Goal: Information Seeking & Learning: Learn about a topic

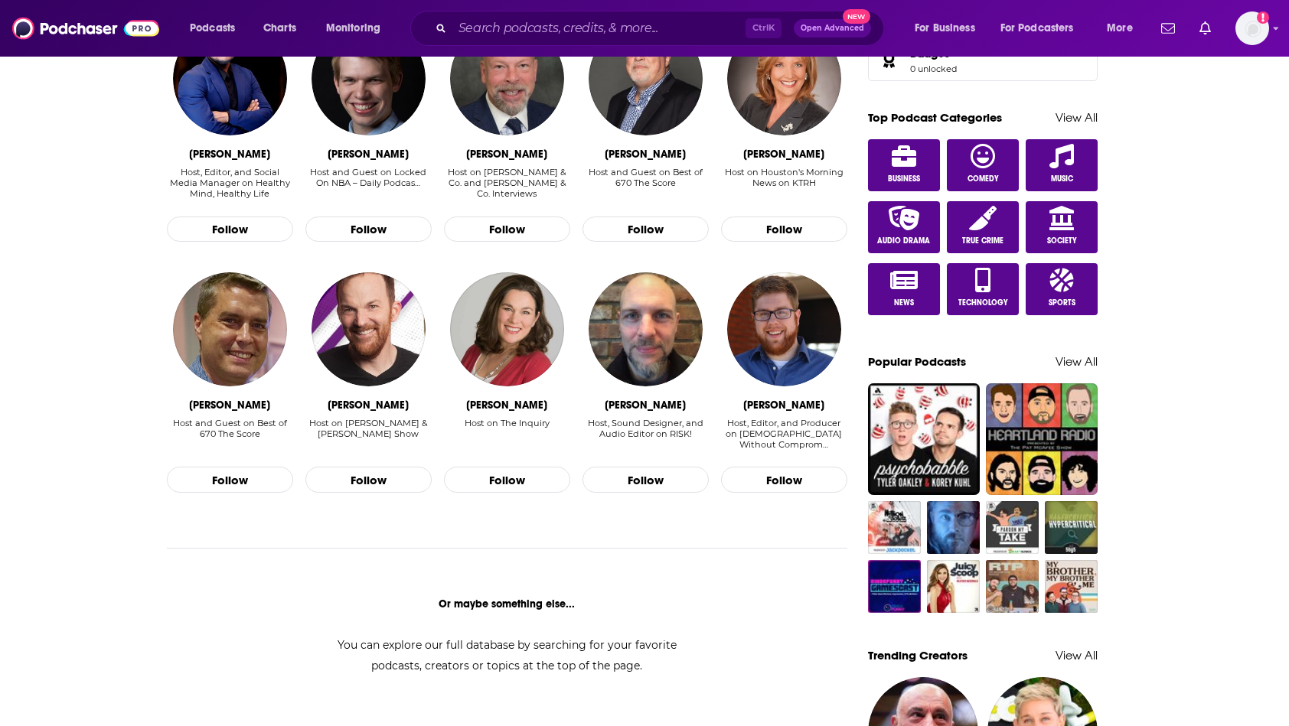
scroll to position [700, 0]
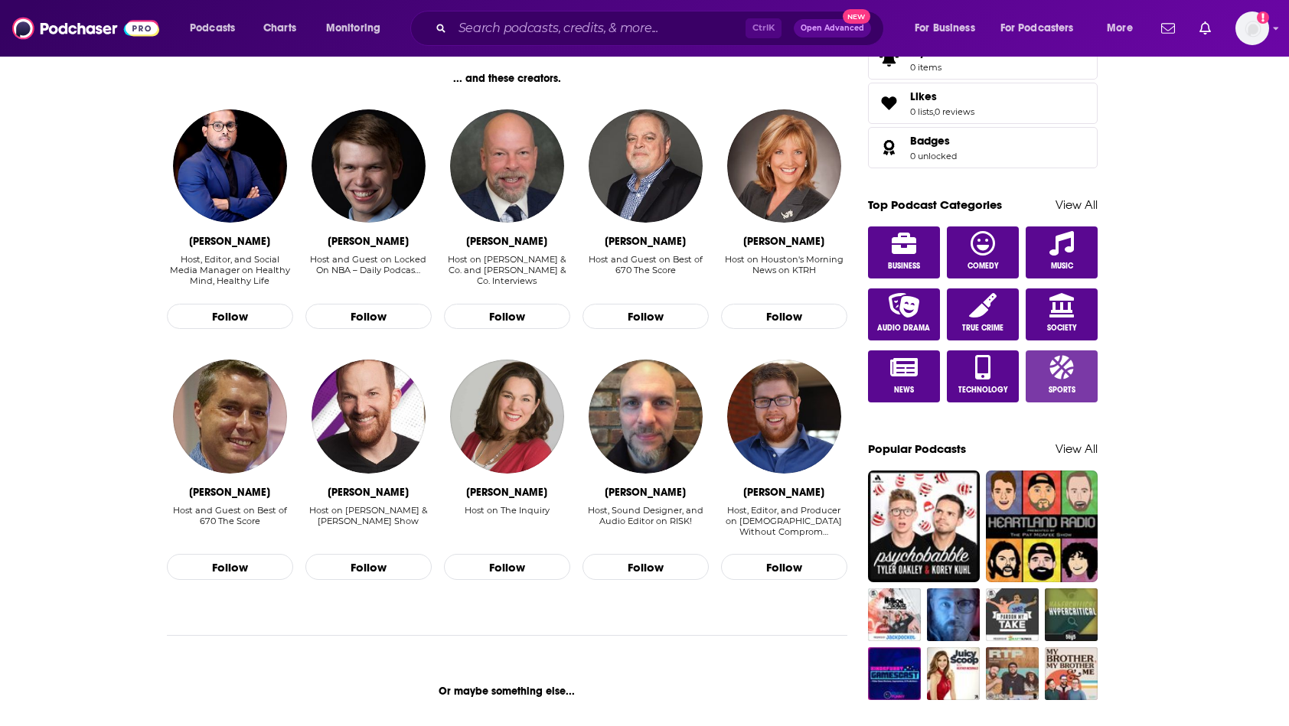
click at [1070, 357] on icon at bounding box center [1061, 367] width 24 height 24
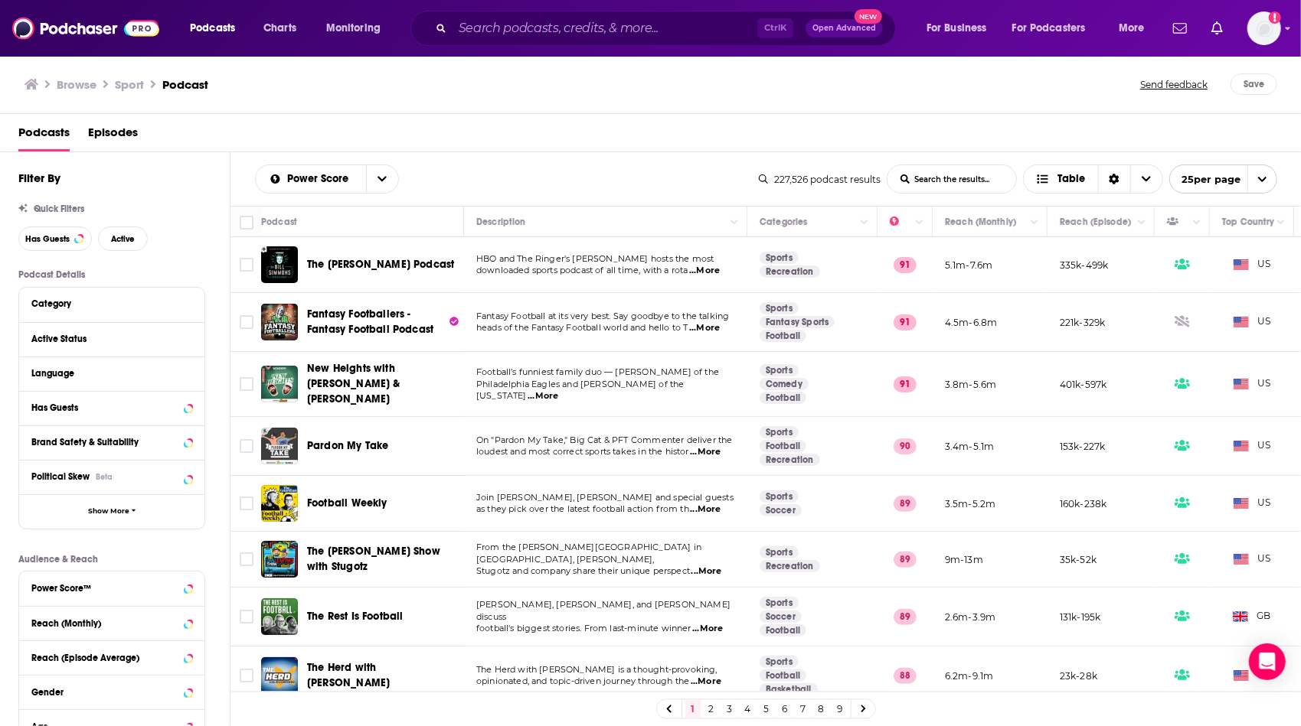
click at [614, 187] on div "Power Score List Search Input Search the results... Table" at bounding box center [507, 179] width 504 height 29
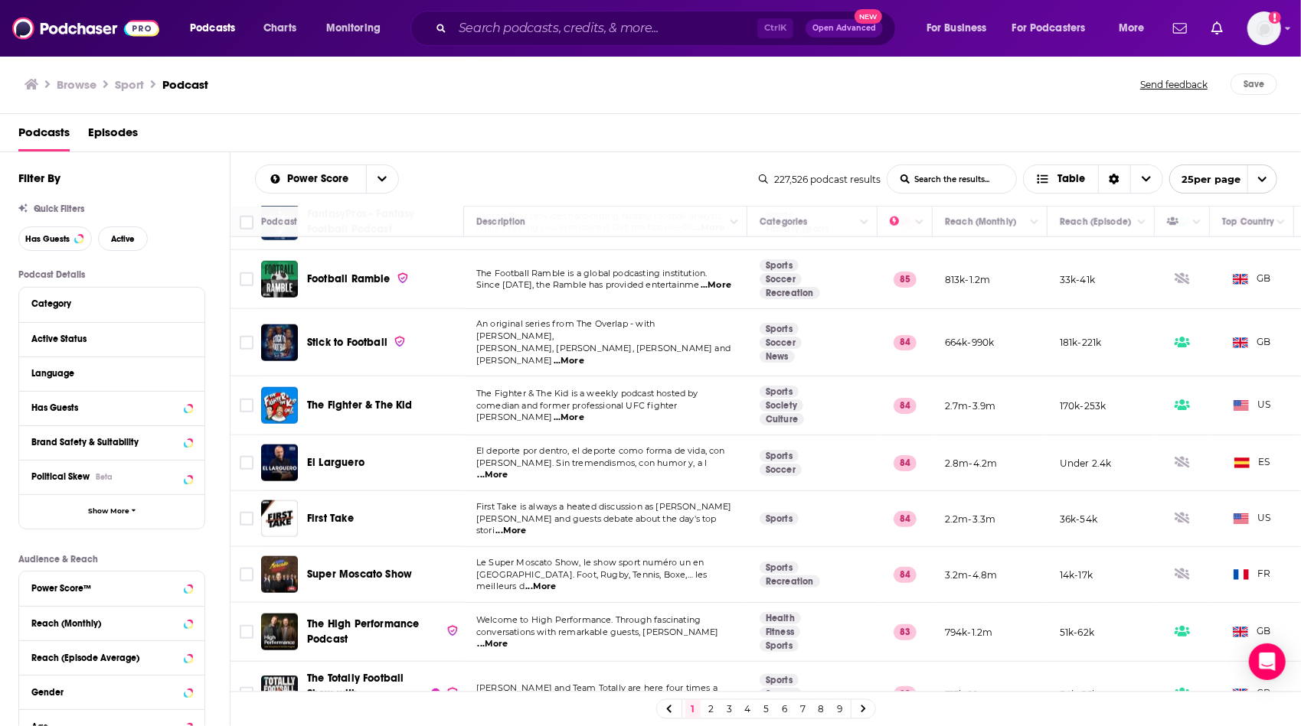
scroll to position [995, 0]
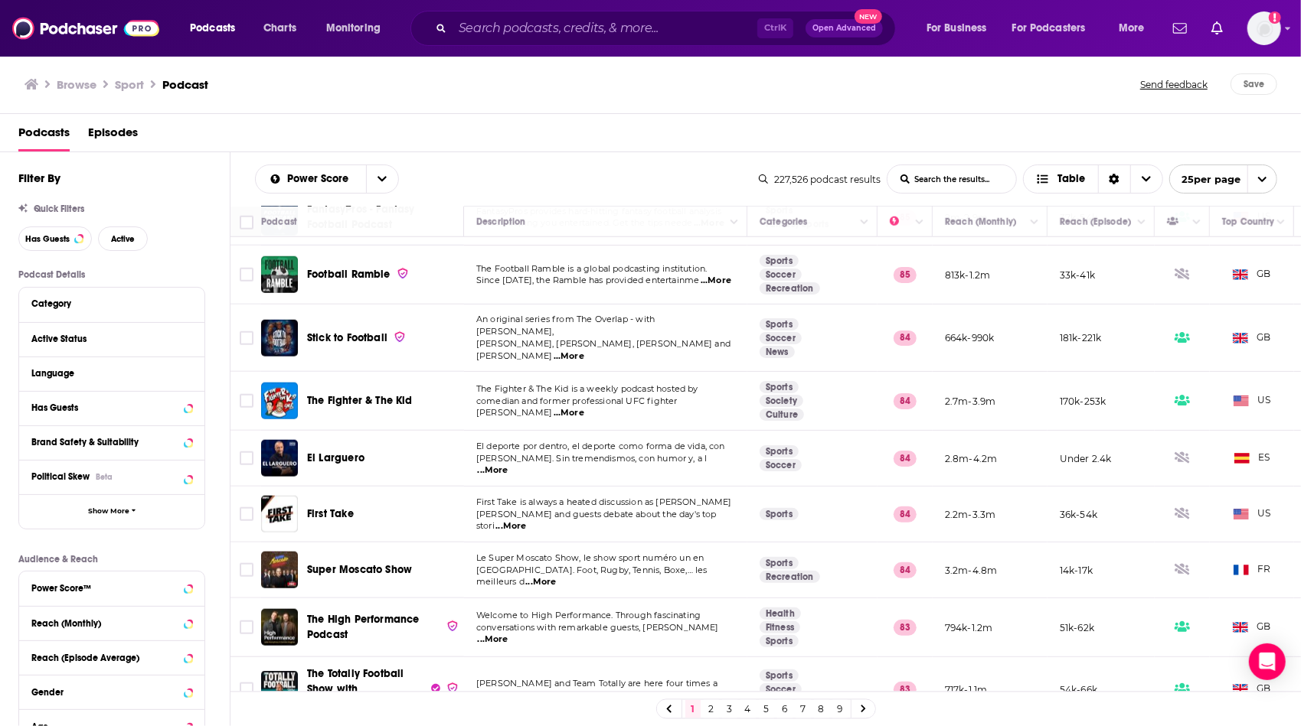
click at [710, 713] on link "2" at bounding box center [710, 709] width 15 height 18
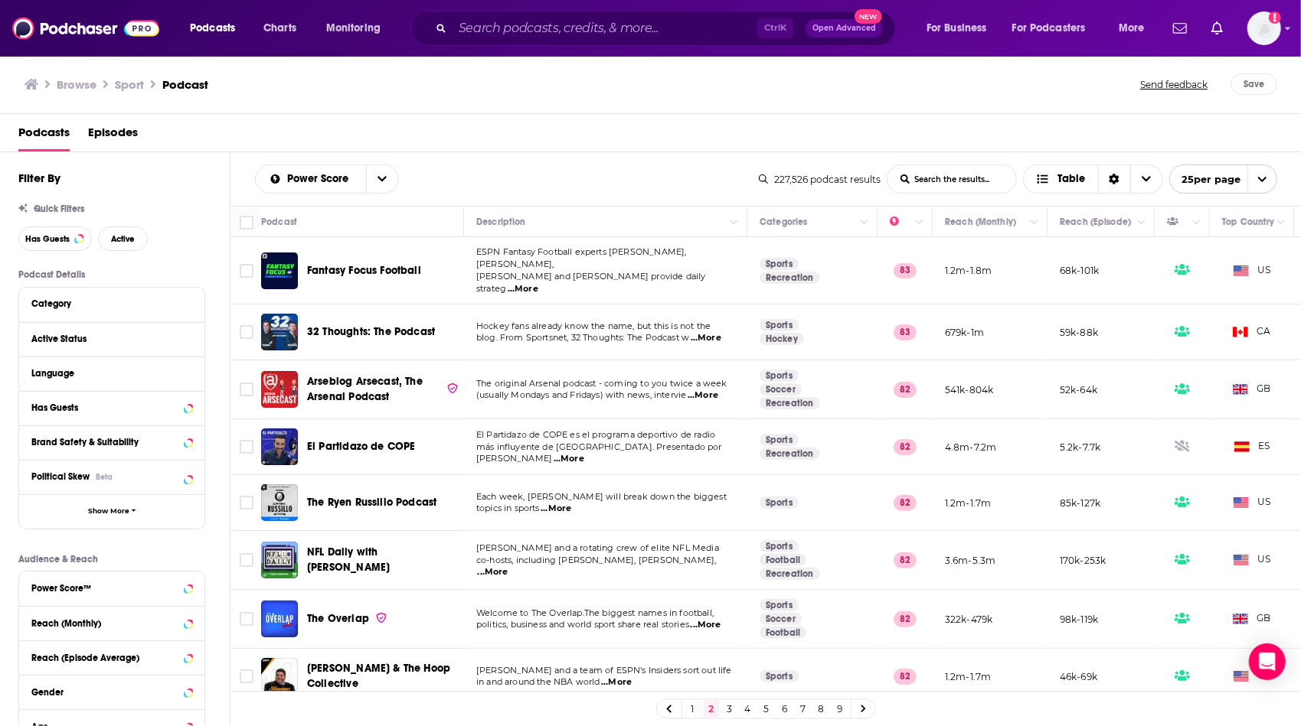
click at [700, 243] on td "ESPN Fantasy Football experts [PERSON_NAME], [PERSON_NAME], [PERSON_NAME] and […" at bounding box center [605, 270] width 283 height 67
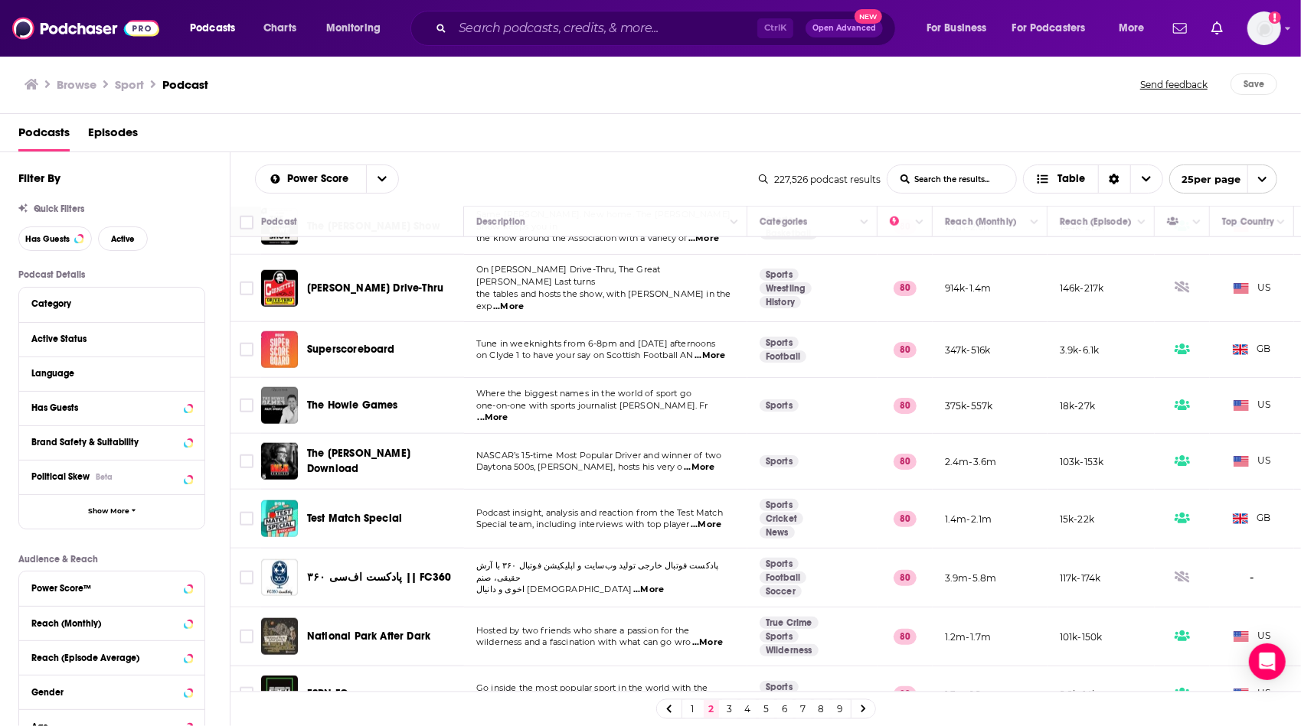
scroll to position [983, 0]
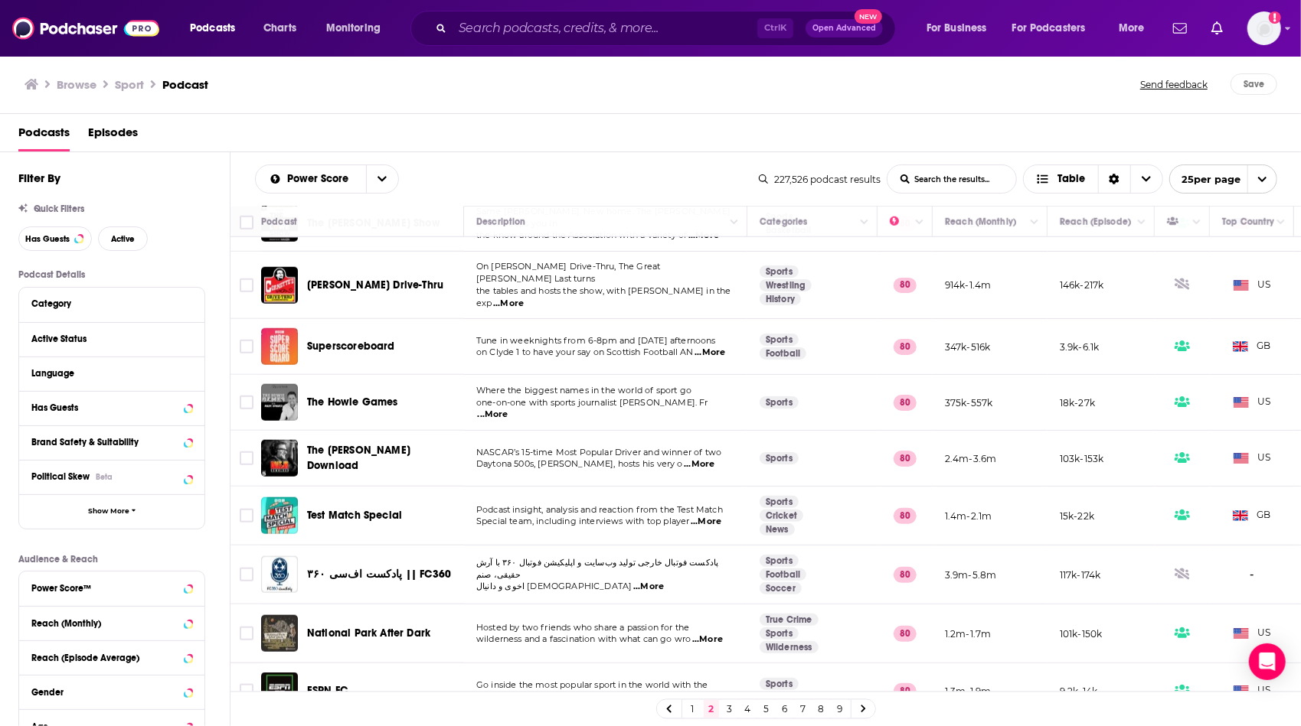
click at [728, 708] on link "3" at bounding box center [729, 709] width 15 height 18
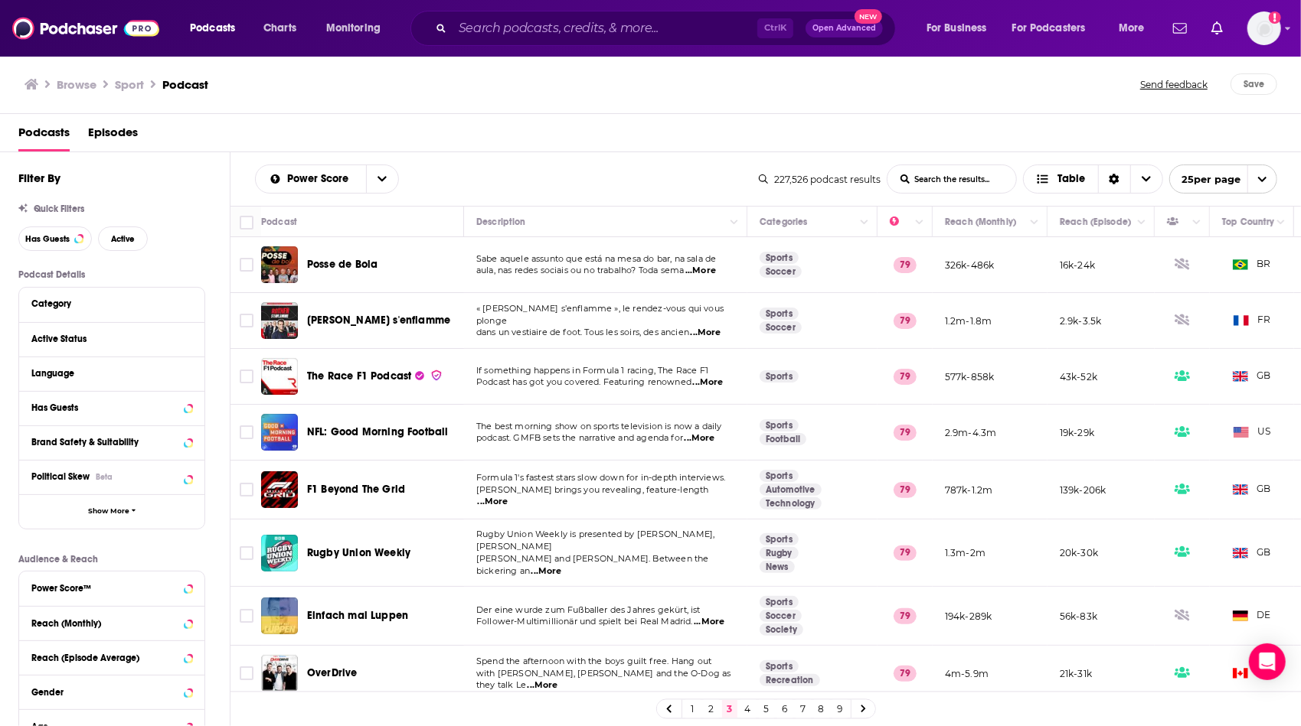
click at [550, 279] on td "Sabe aquele assunto que está na mesa do bar, na sala de aula, nas redes sociais…" at bounding box center [605, 265] width 283 height 56
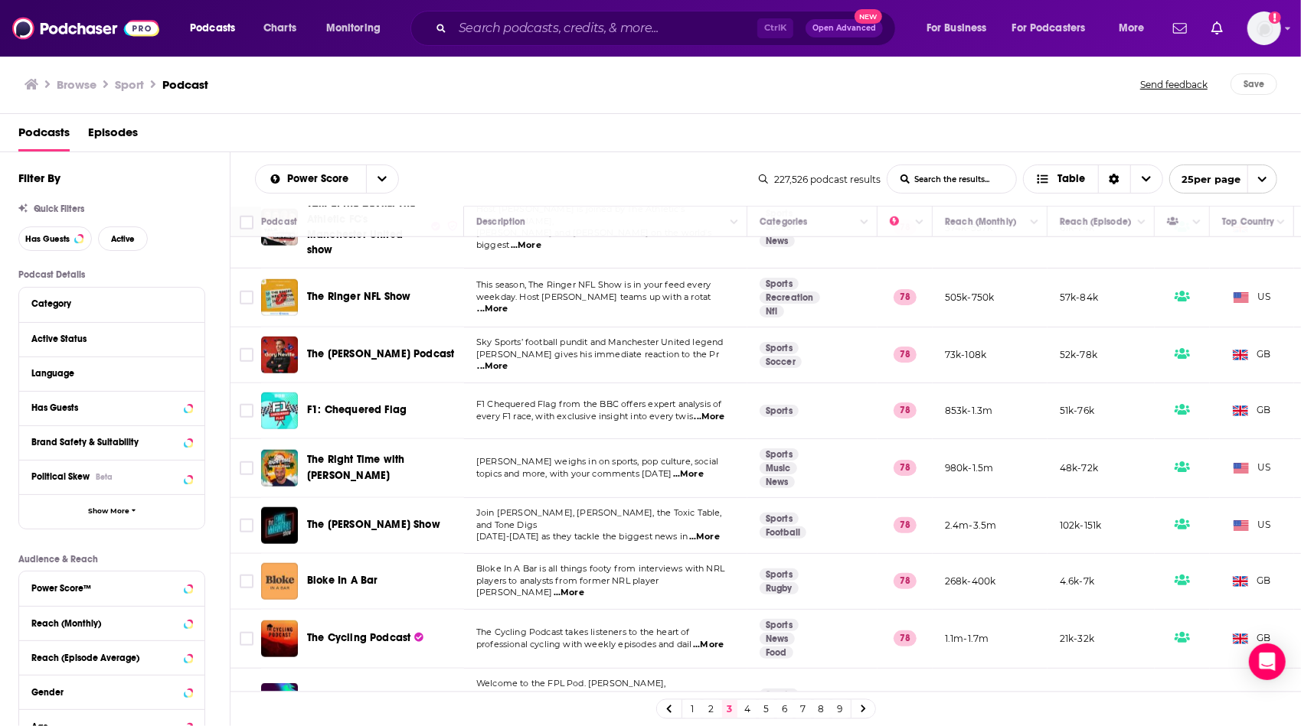
scroll to position [1004, 0]
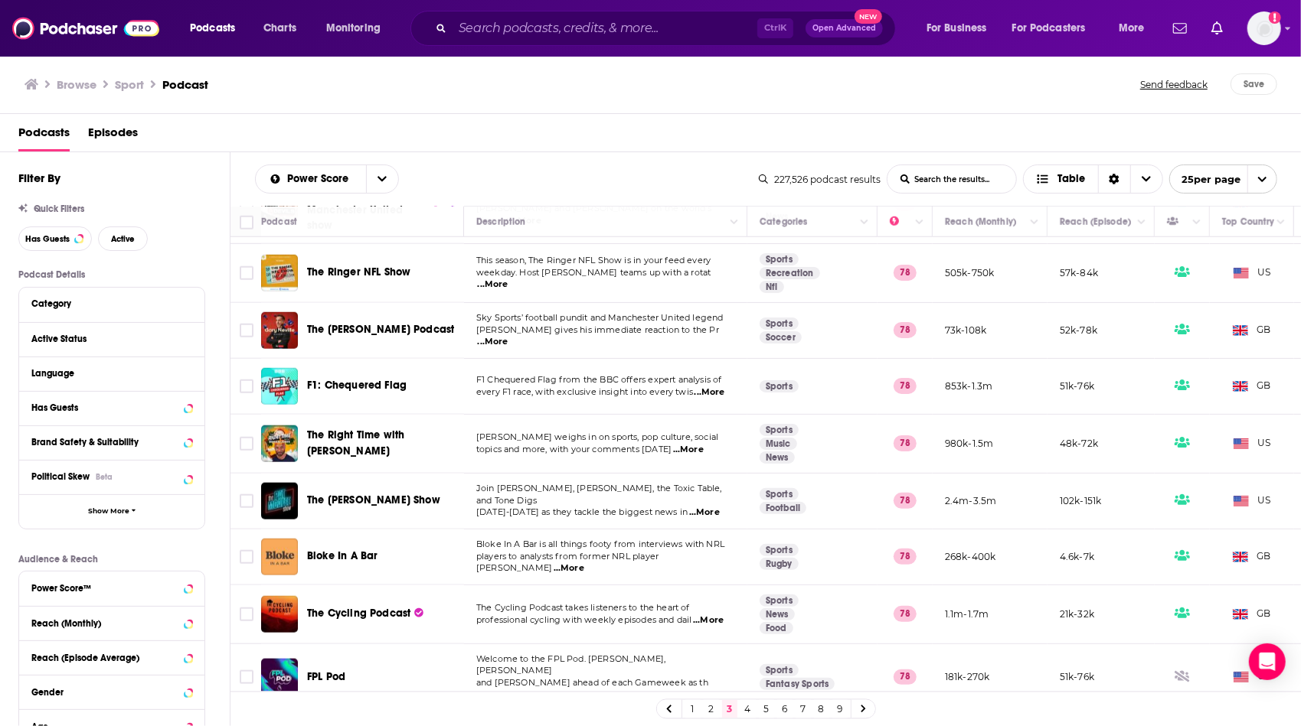
click at [748, 709] on link "4" at bounding box center [747, 709] width 15 height 18
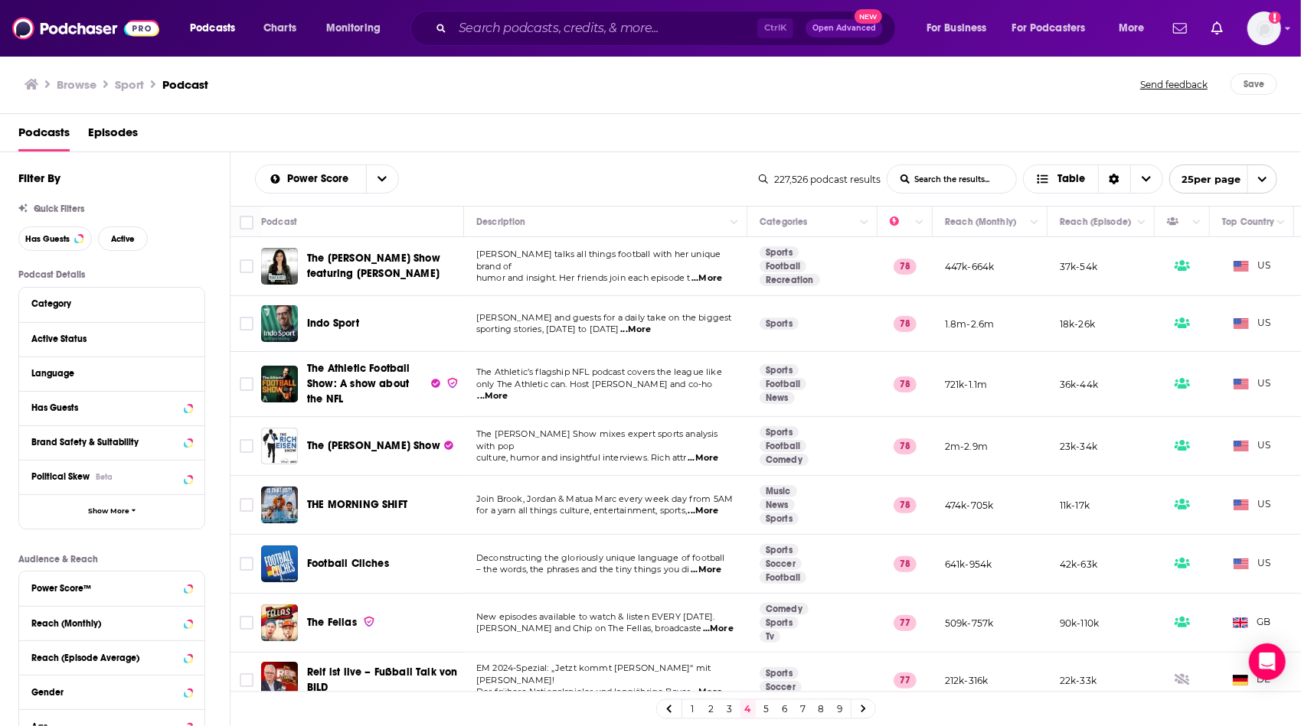
click at [503, 293] on td "[PERSON_NAME] talks all things football with her unique brand of humor and insi…" at bounding box center [605, 266] width 283 height 59
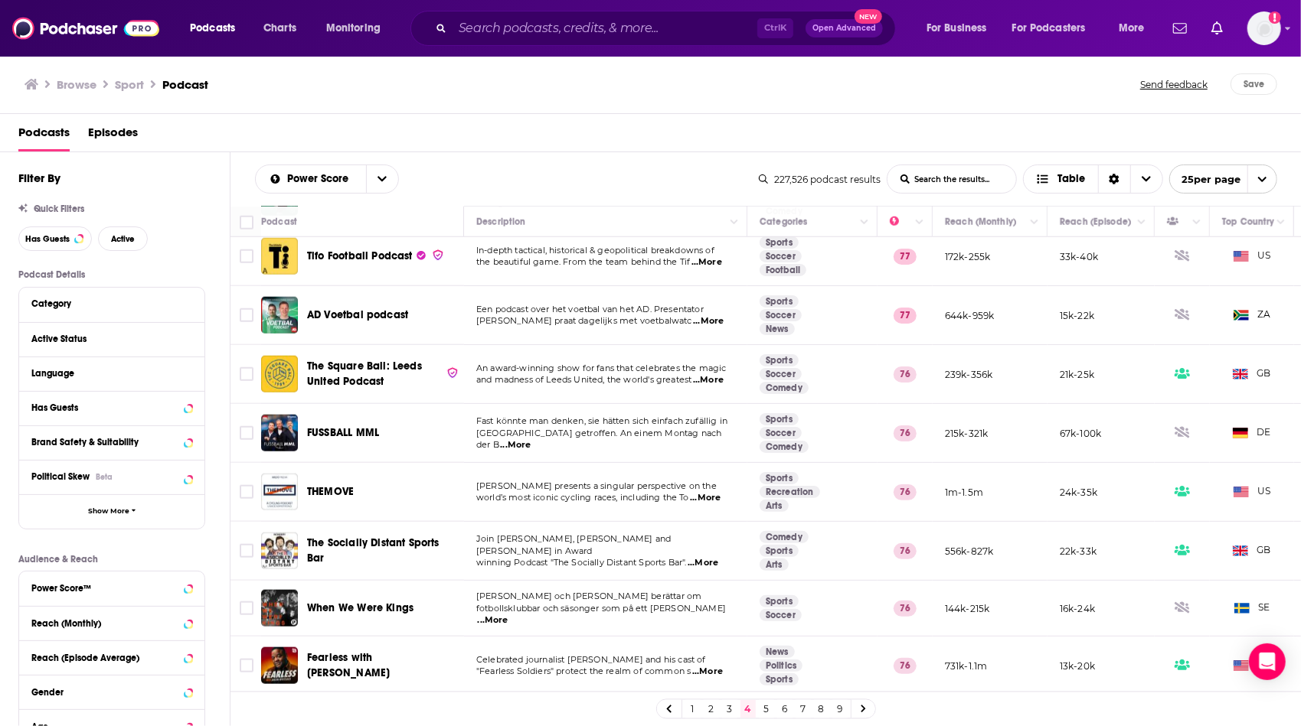
scroll to position [1010, 0]
click at [765, 711] on link "5" at bounding box center [766, 709] width 15 height 18
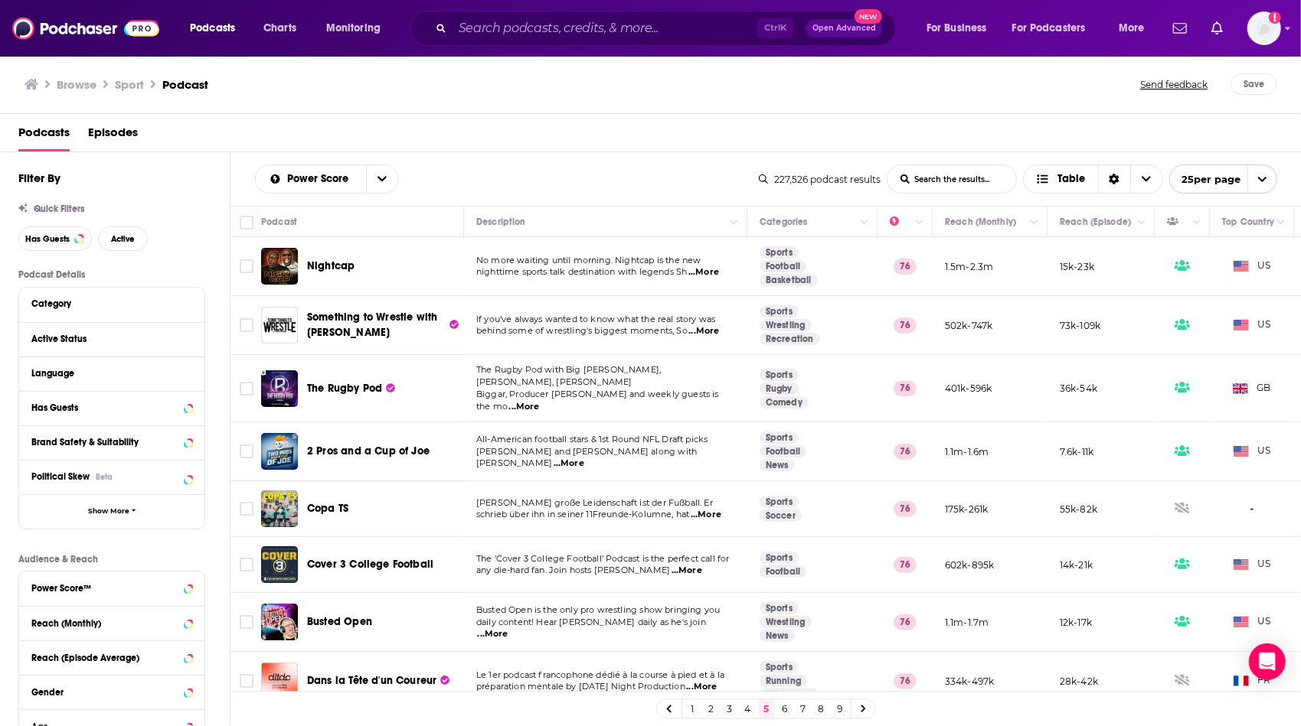
click at [635, 282] on td "No more waiting until morning. Nightcap is the new nighttime sports talk destin…" at bounding box center [605, 266] width 283 height 59
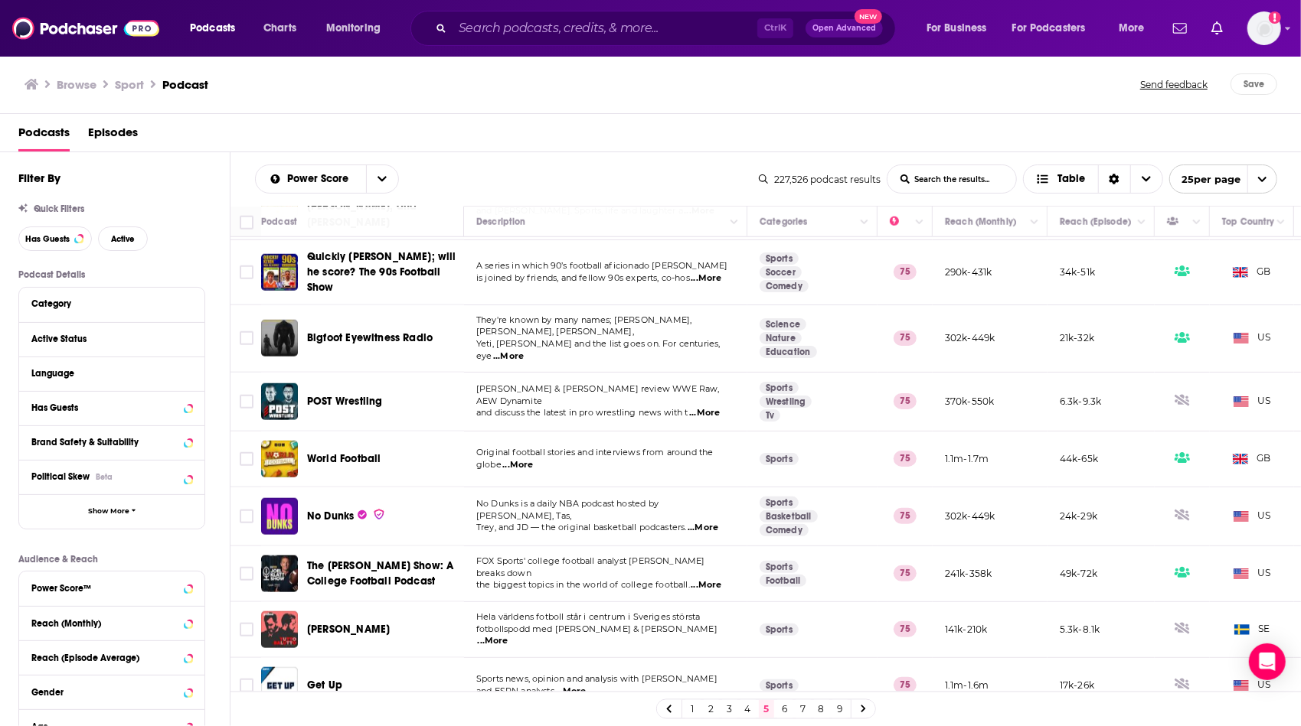
scroll to position [1001, 0]
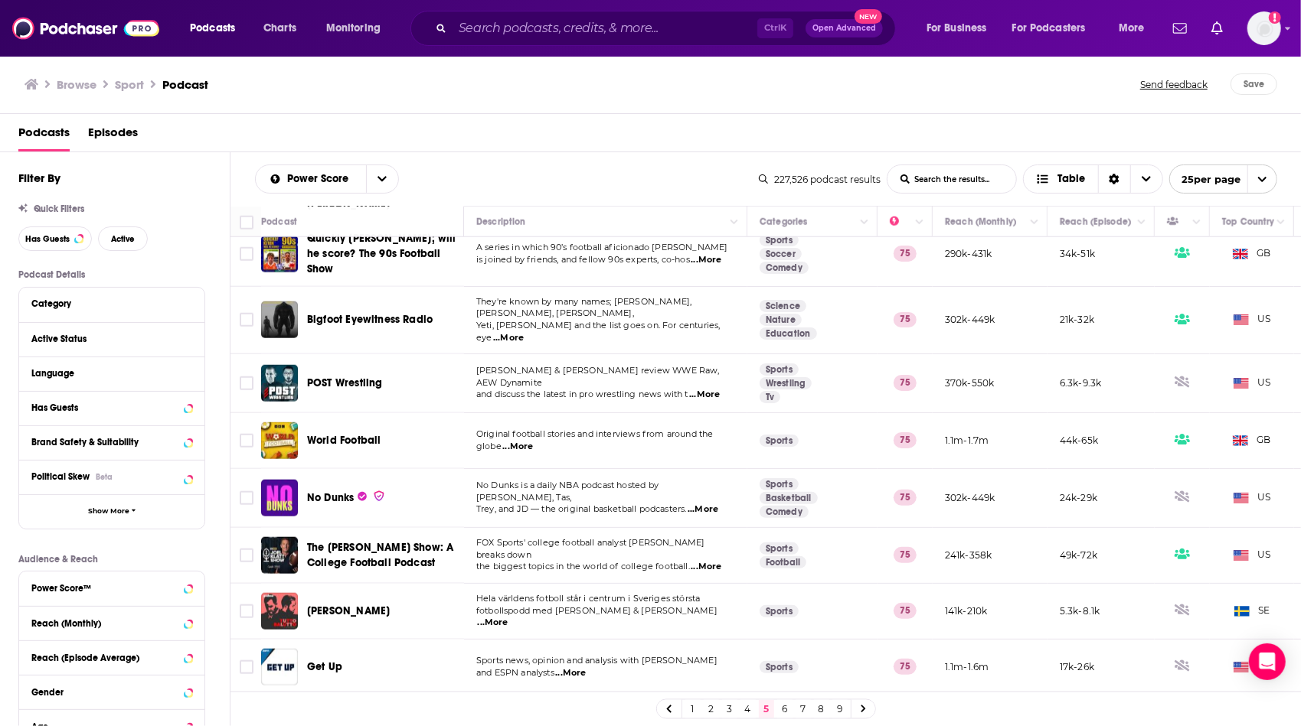
click at [783, 707] on link "6" at bounding box center [784, 709] width 15 height 18
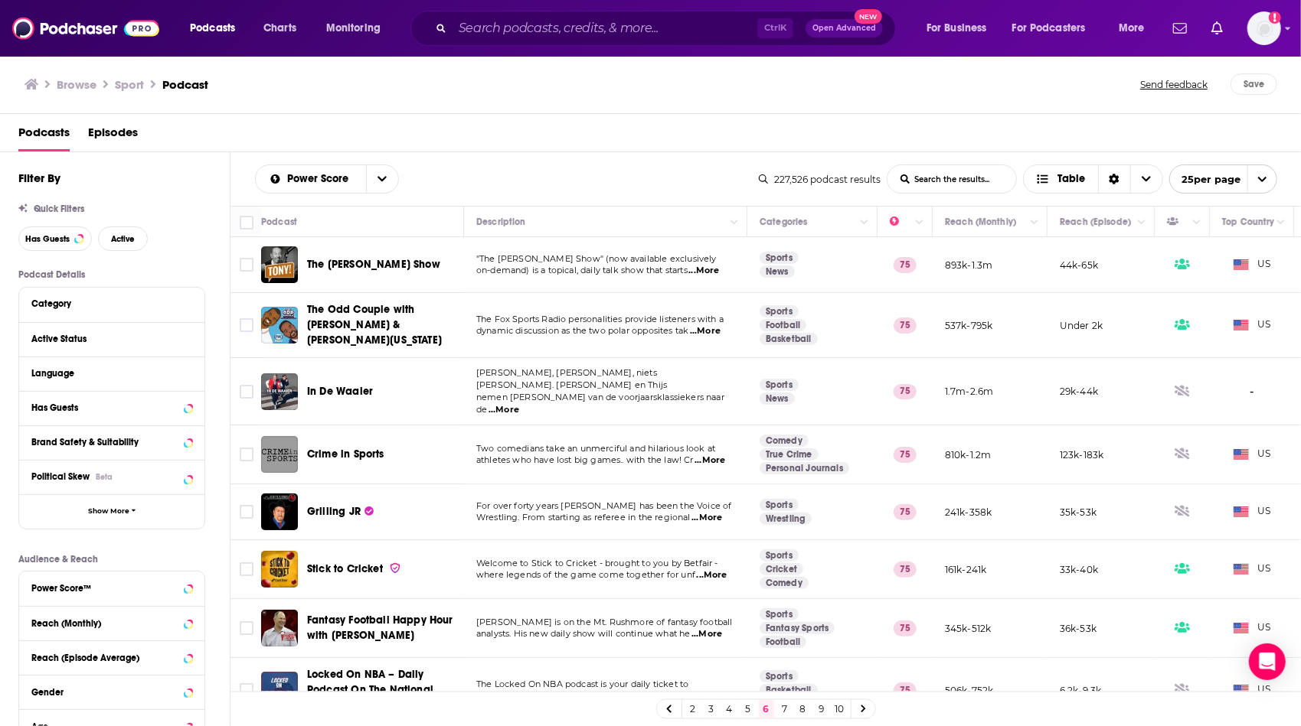
click at [625, 286] on td ""The [PERSON_NAME] Show" (now available exclusively on-demand) is a topical, da…" at bounding box center [605, 265] width 283 height 56
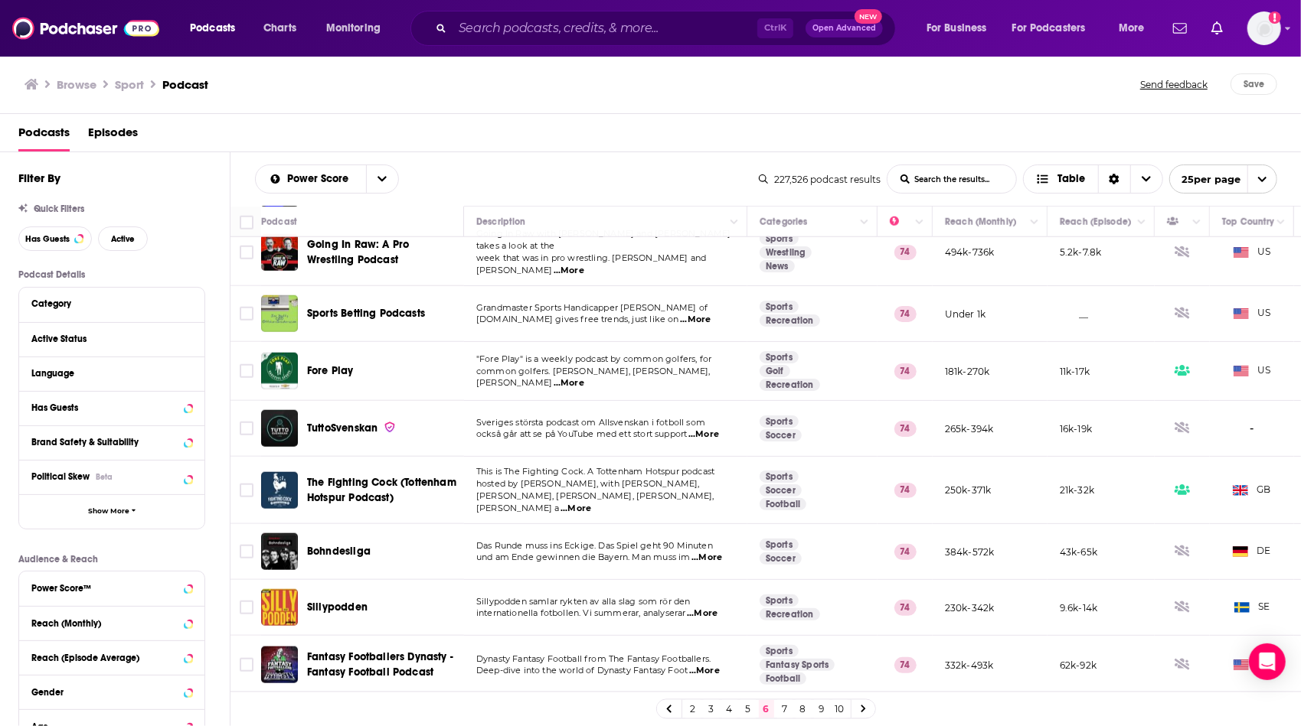
scroll to position [998, 0]
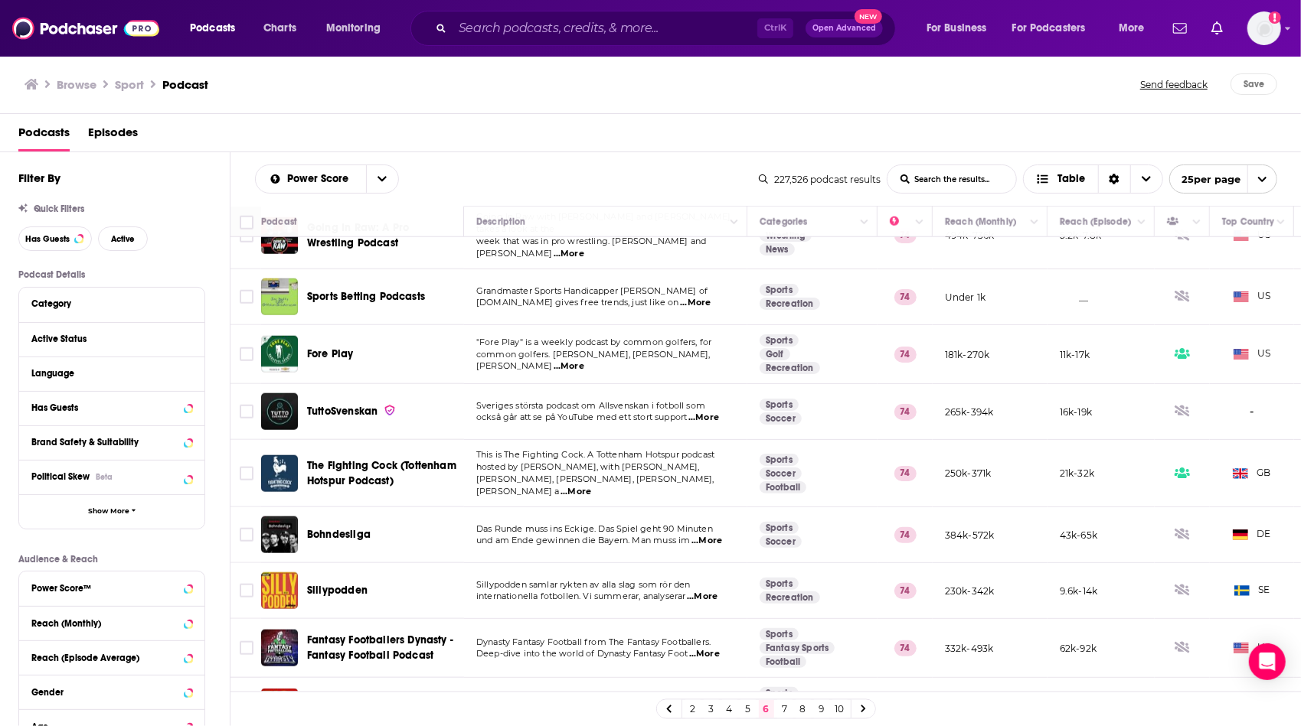
click at [787, 707] on link "7" at bounding box center [784, 709] width 15 height 18
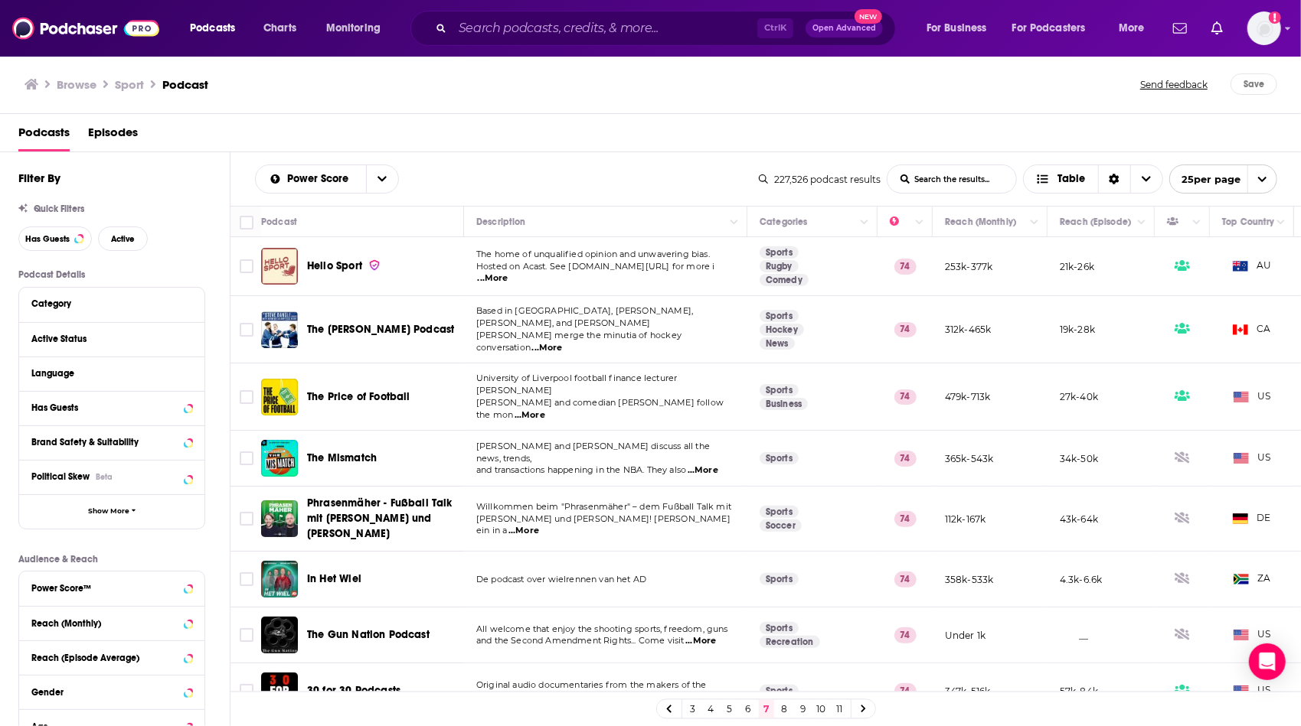
click at [604, 289] on td "The home of unqualified opinion and unwavering bias. Hosted on Acast. See [DOMA…" at bounding box center [605, 266] width 283 height 59
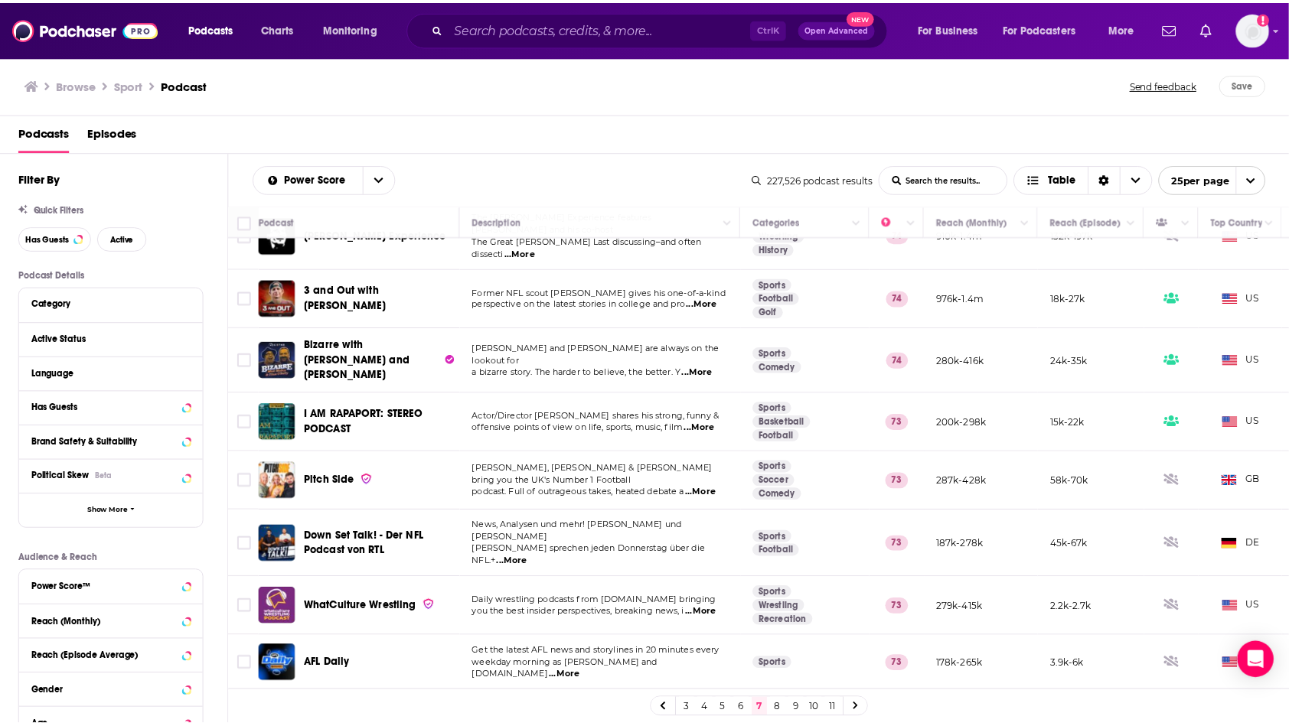
scroll to position [992, 0]
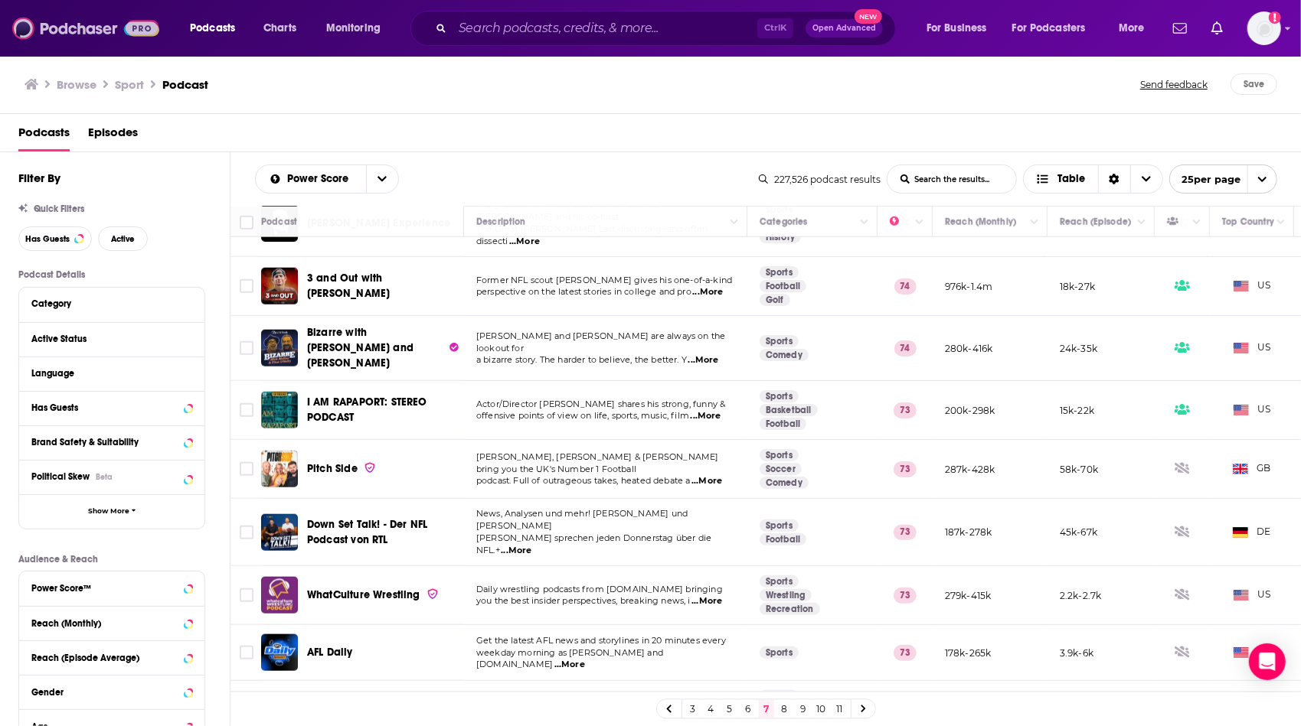
click at [35, 28] on img at bounding box center [85, 28] width 147 height 29
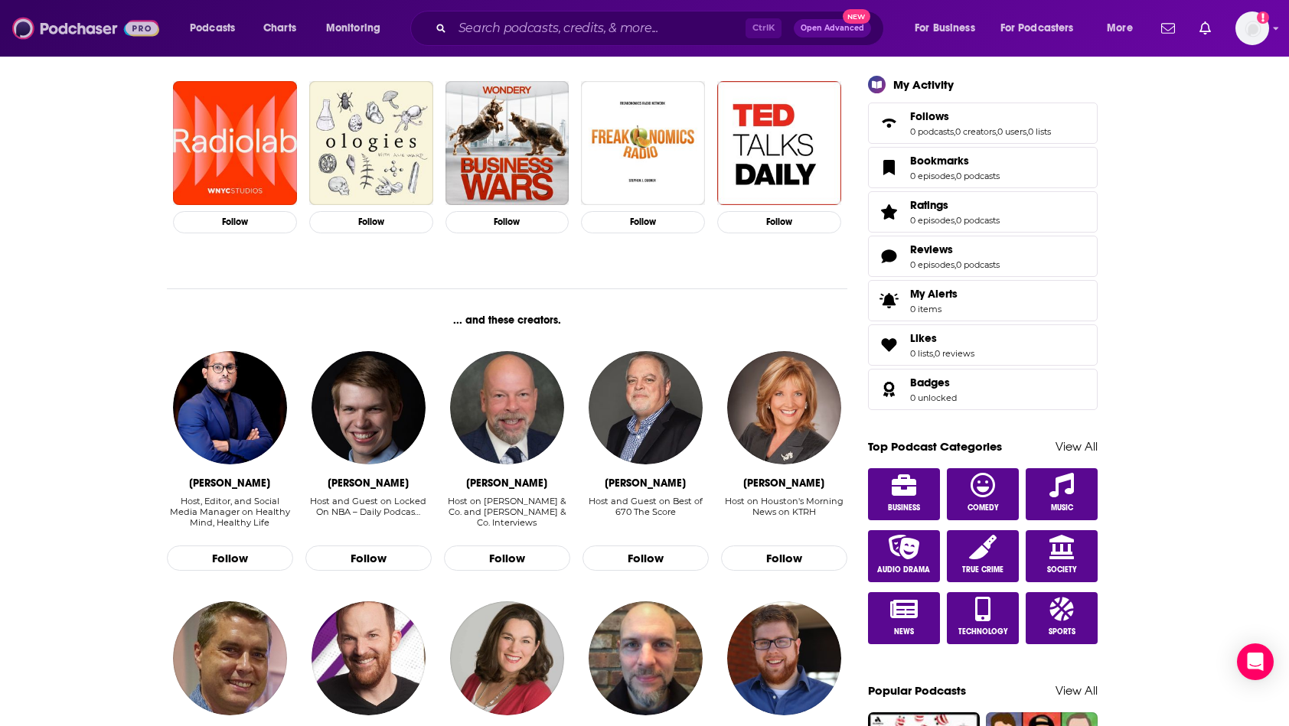
scroll to position [461, 0]
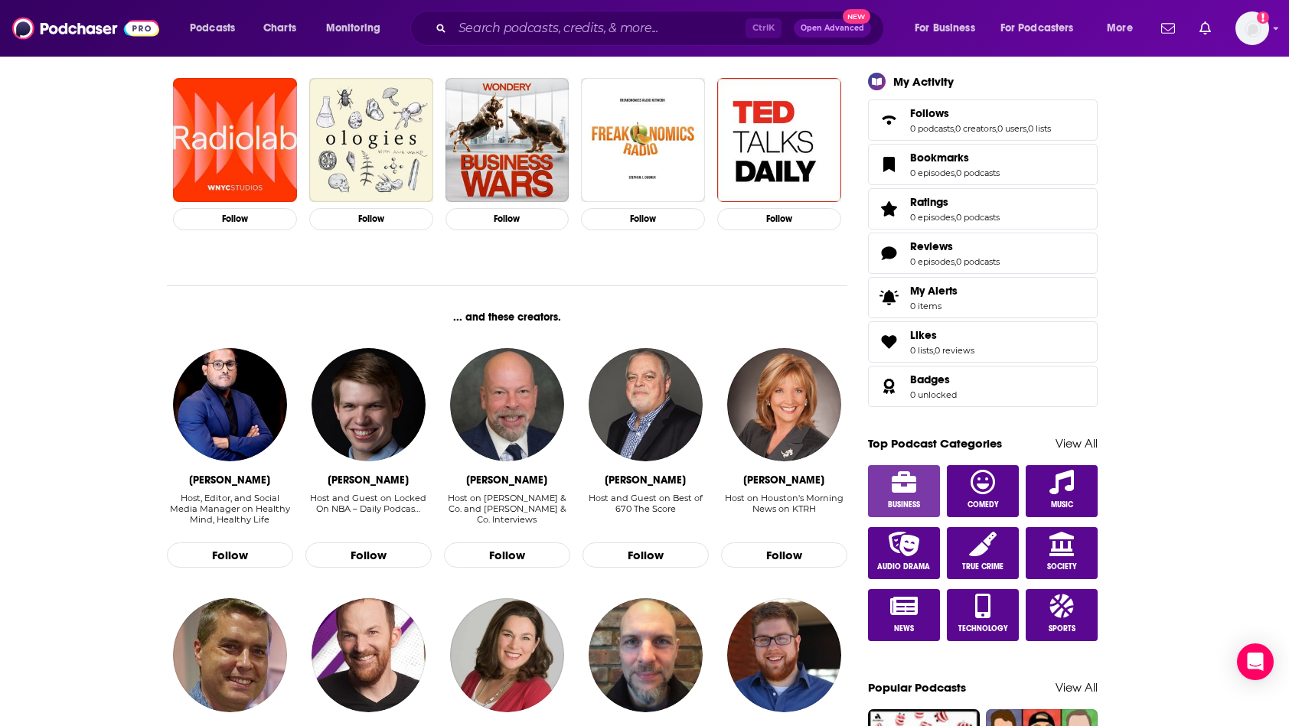
click at [913, 501] on span "Business" at bounding box center [904, 505] width 32 height 9
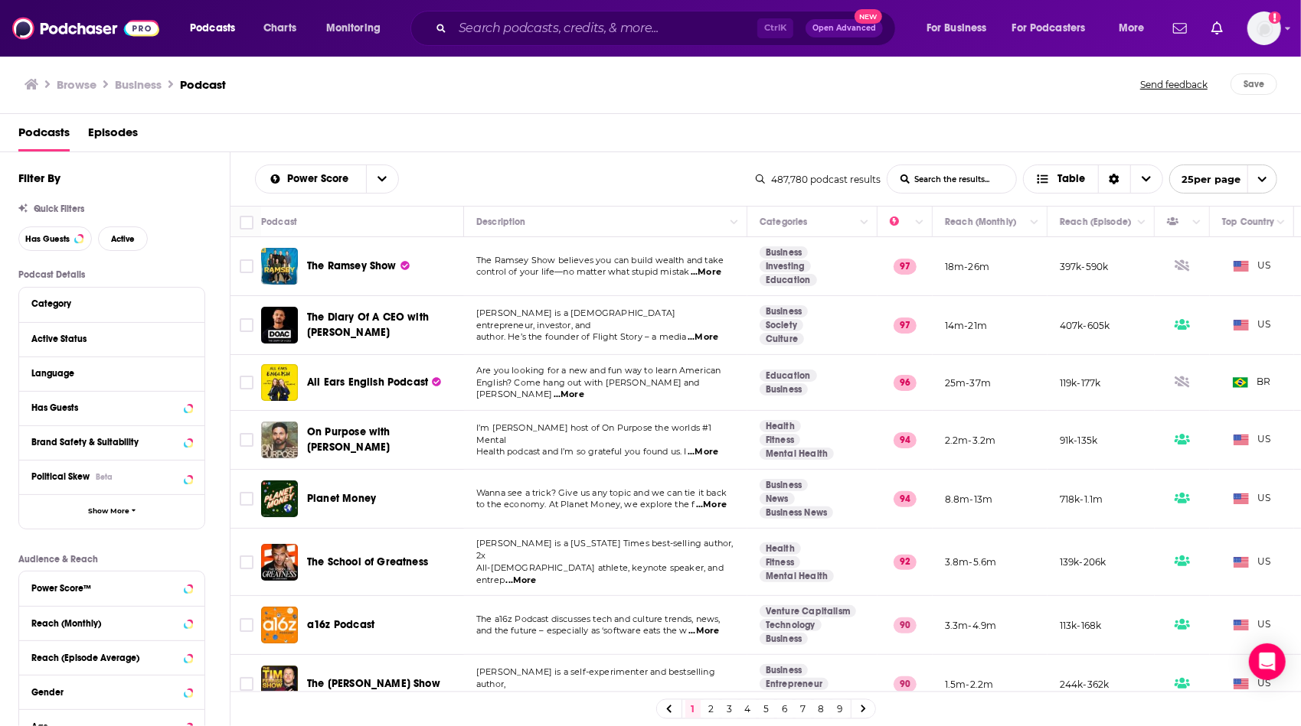
click at [686, 183] on div "Power Score List Search Input Search the results... Table" at bounding box center [505, 179] width 501 height 29
click at [654, 288] on td "The [PERSON_NAME] Show believes you can build wealth and take control of your l…" at bounding box center [605, 266] width 283 height 59
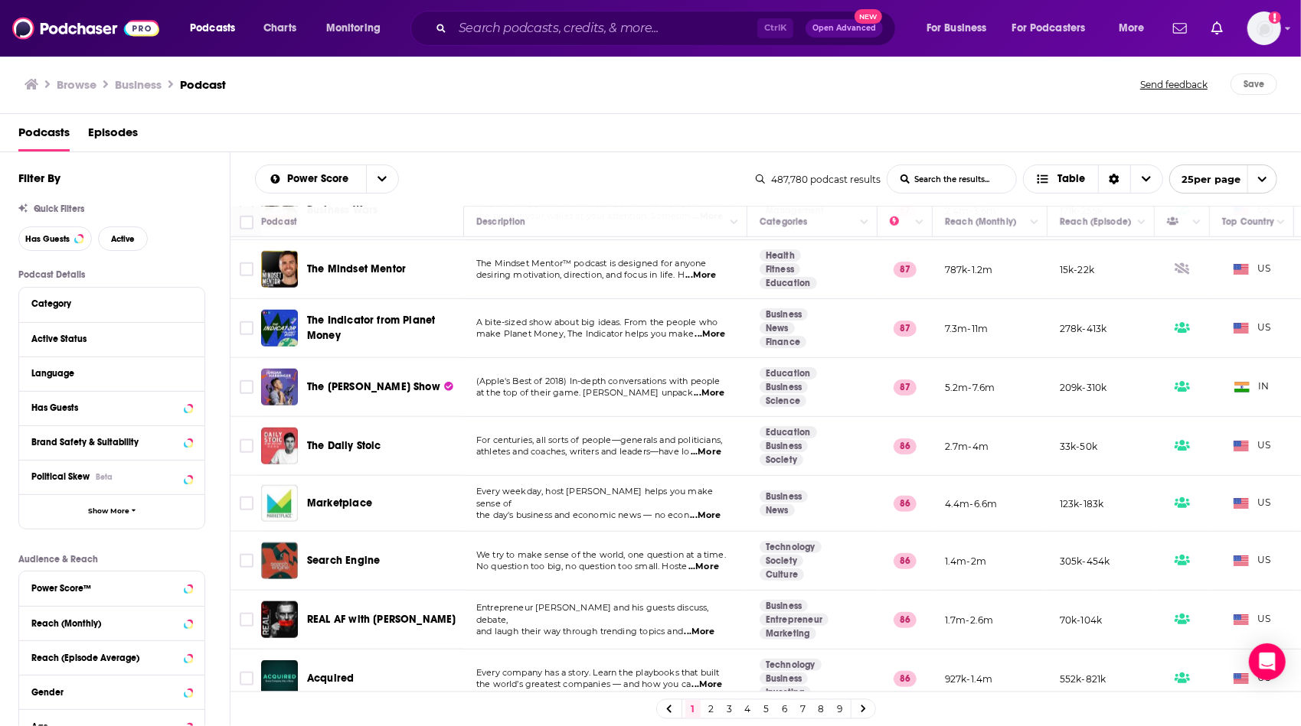
scroll to position [1014, 0]
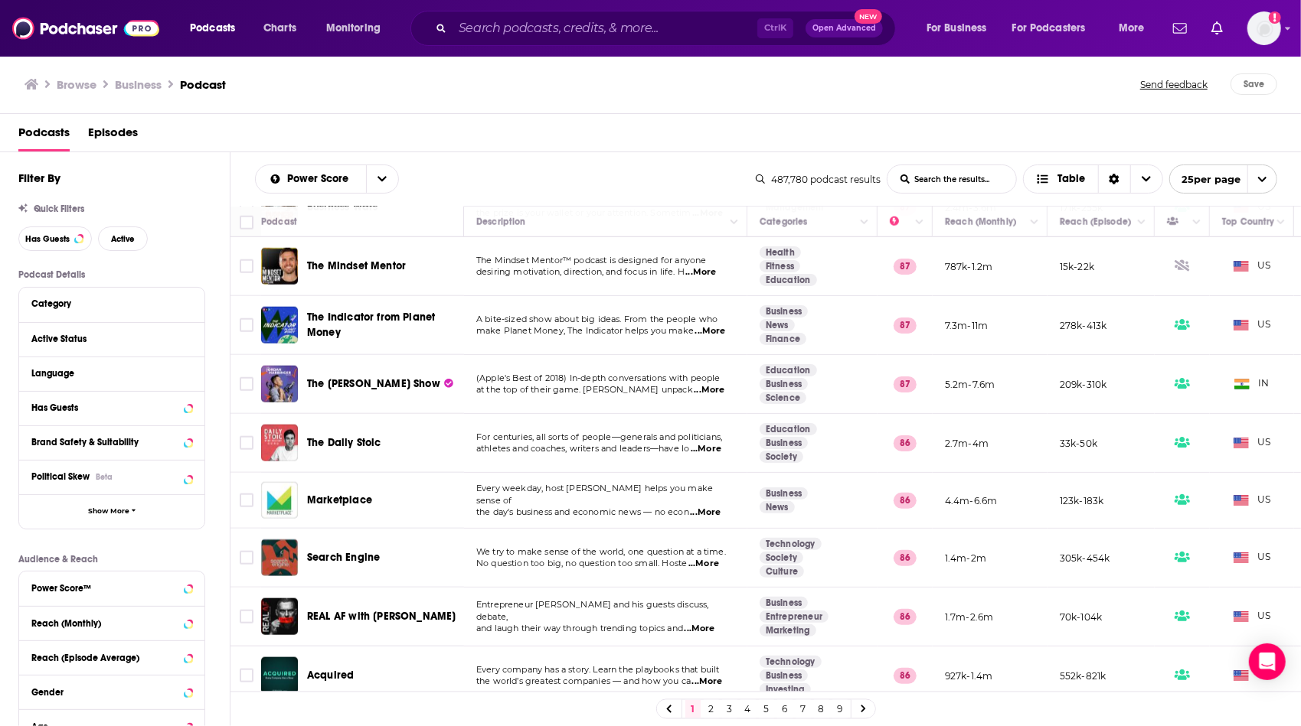
click at [712, 676] on span "...More" at bounding box center [707, 682] width 31 height 12
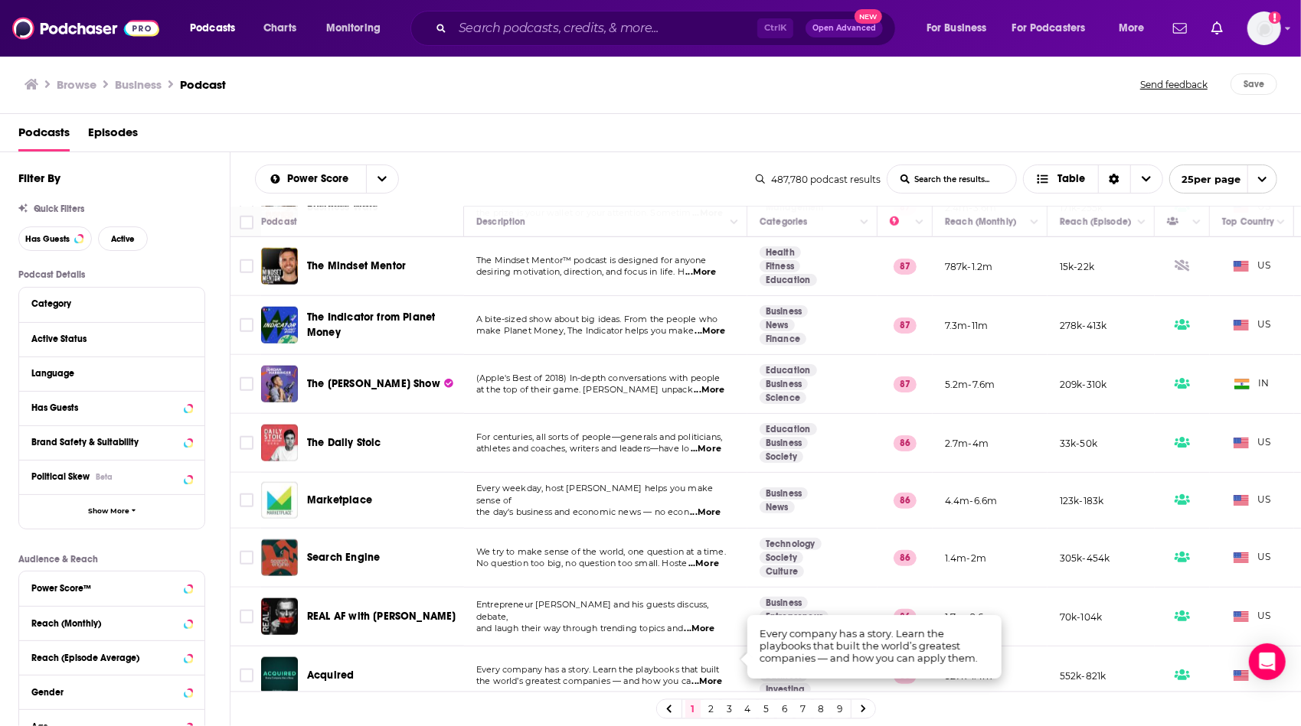
click at [710, 710] on link "2" at bounding box center [710, 709] width 15 height 18
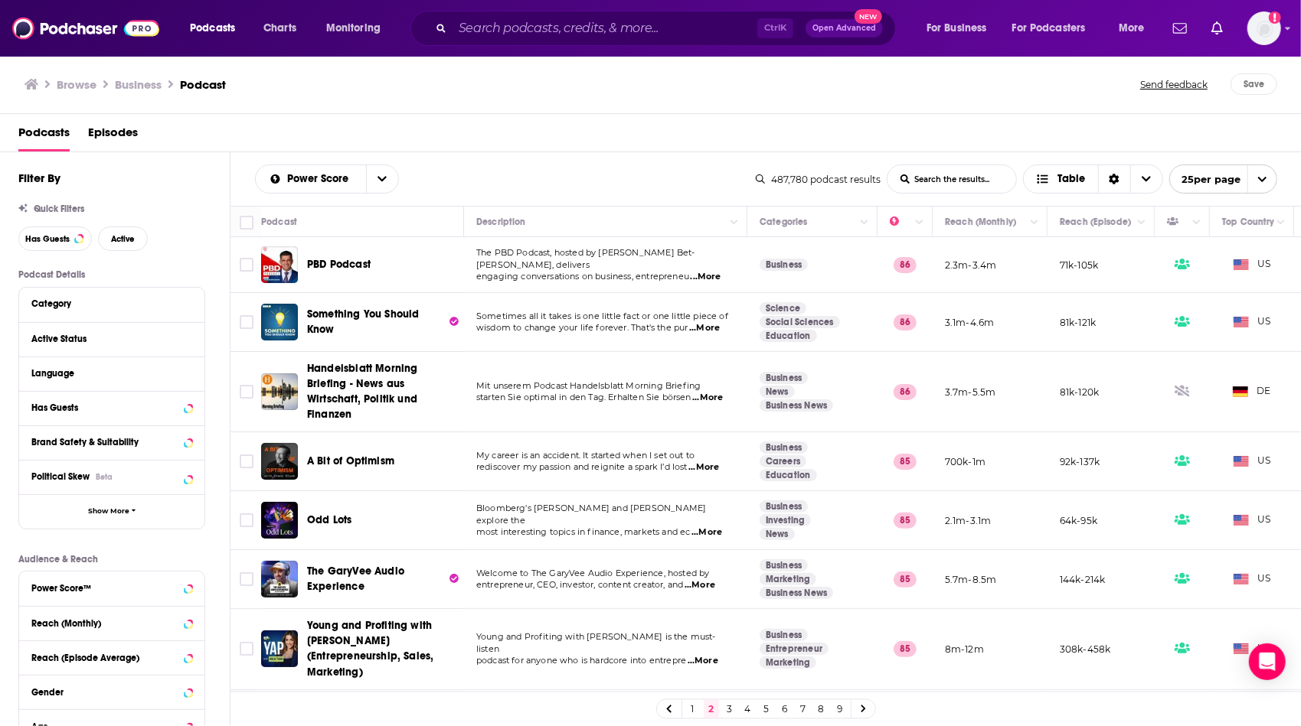
click at [602, 284] on td "The PBD Podcast, hosted by [PERSON_NAME] Bet-[PERSON_NAME], delivers engaging c…" at bounding box center [605, 265] width 283 height 56
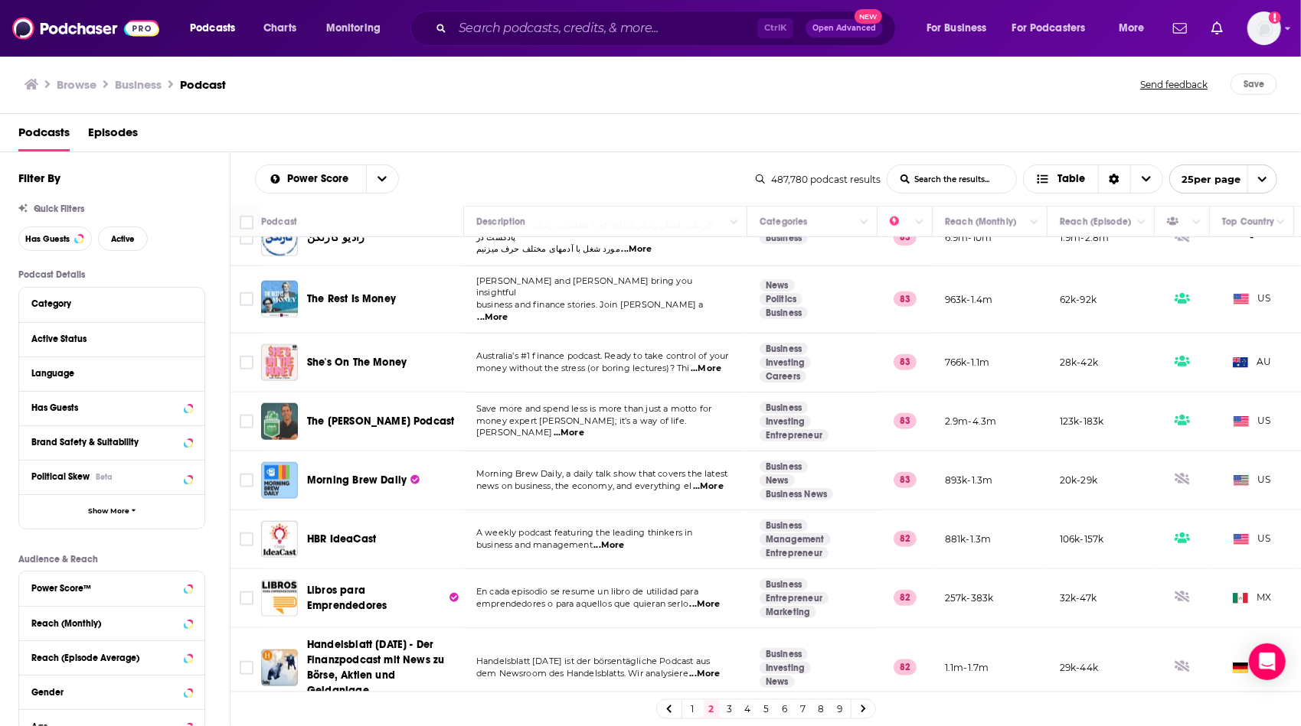
scroll to position [1062, 0]
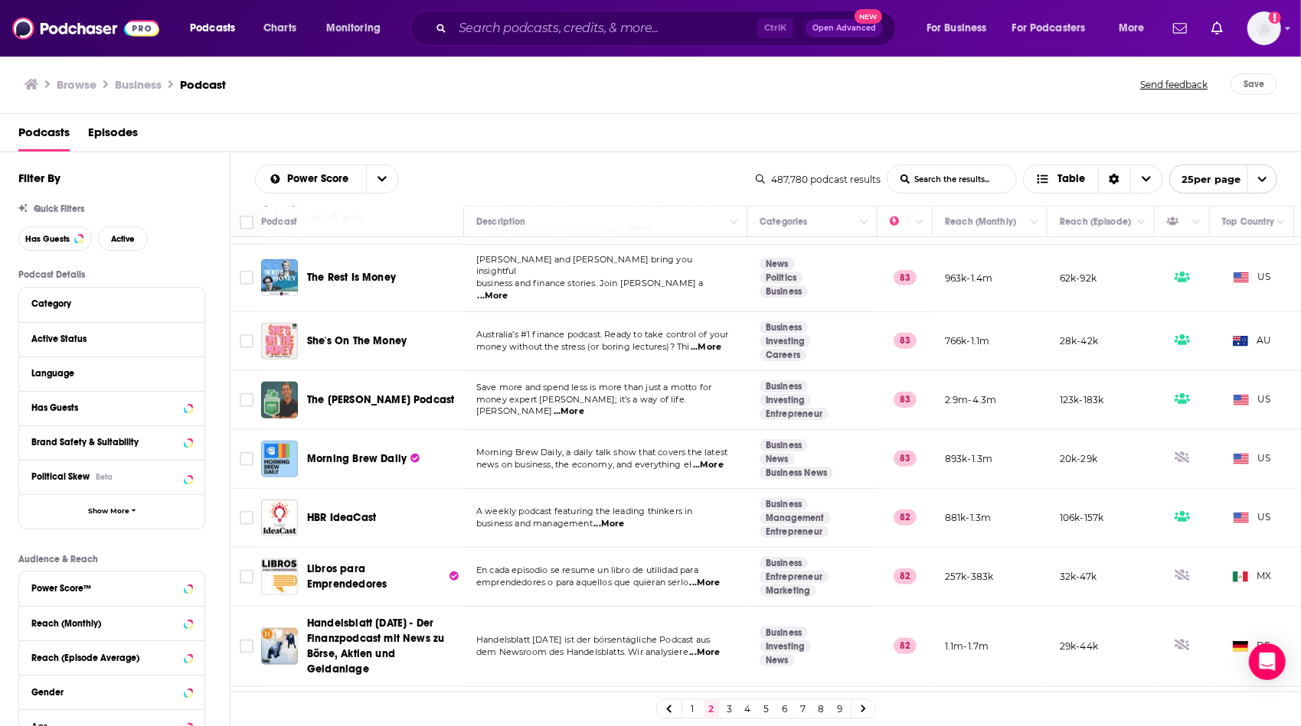
click at [726, 706] on link "3" at bounding box center [729, 709] width 15 height 18
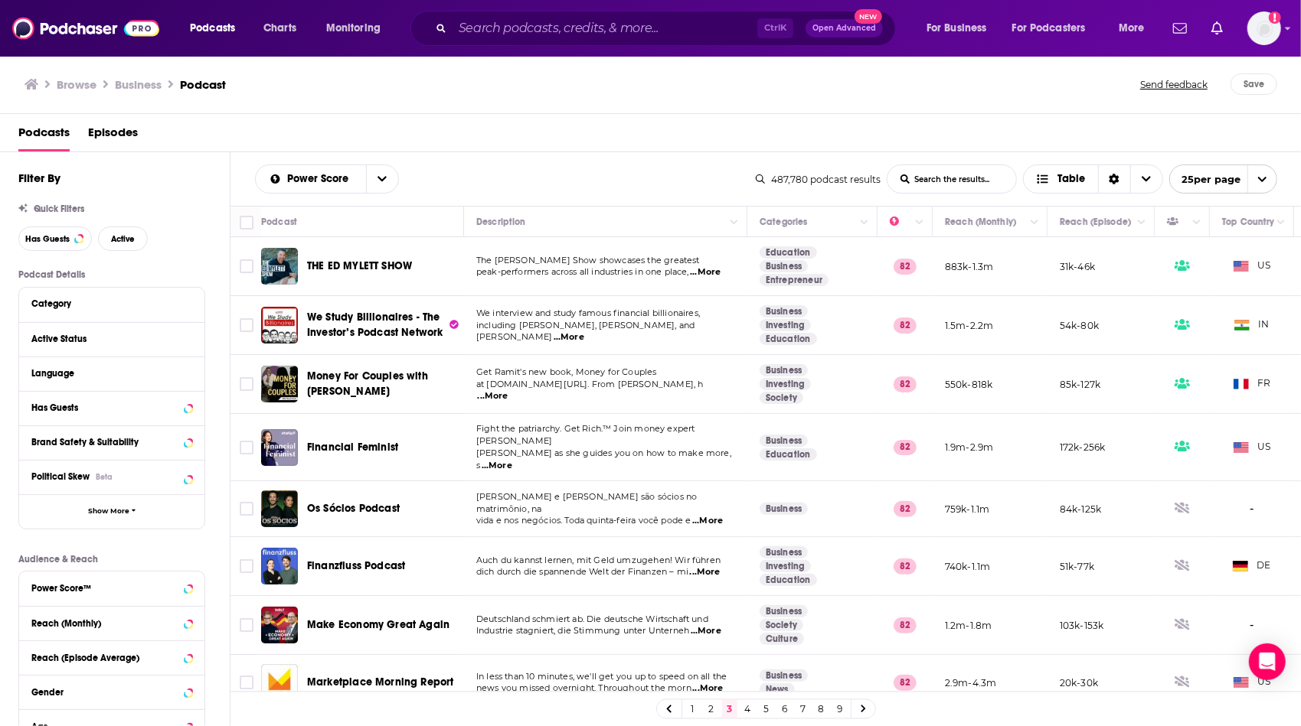
click at [622, 288] on td "The [PERSON_NAME] Show showcases the greatest peak-performers across all indust…" at bounding box center [605, 266] width 283 height 59
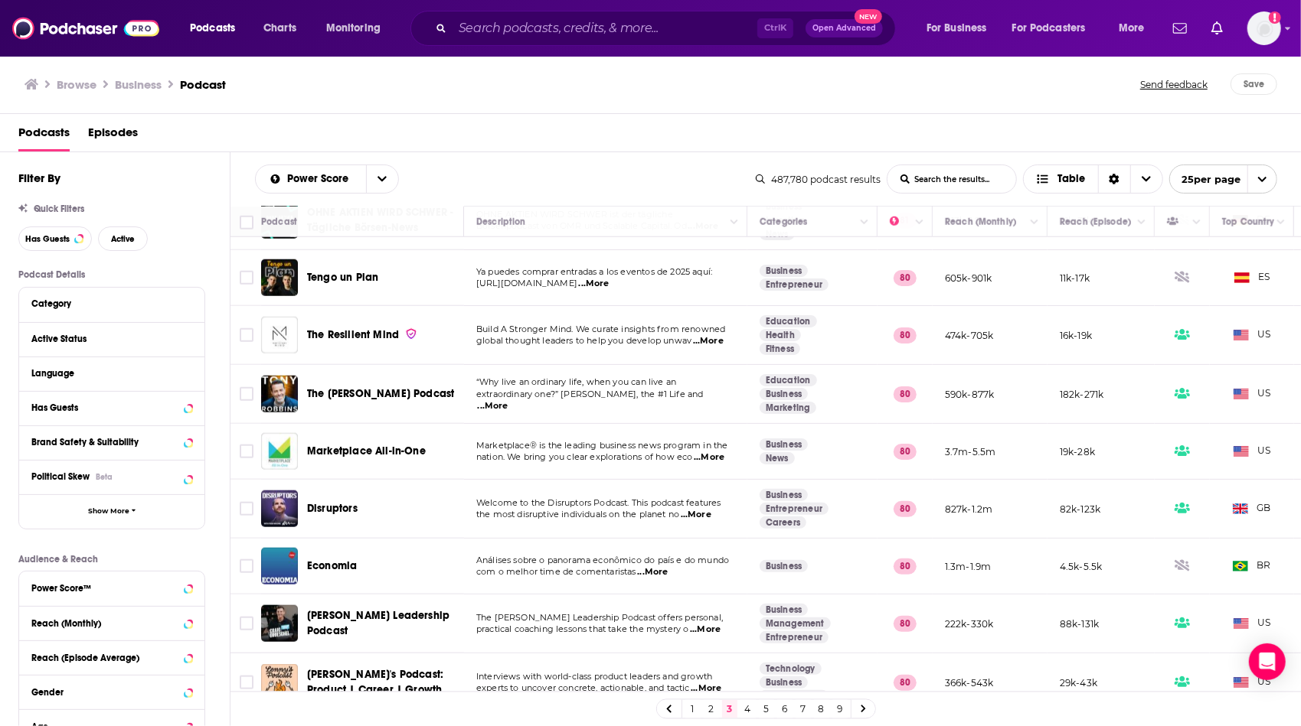
scroll to position [1007, 0]
click at [706, 681] on span "...More" at bounding box center [705, 687] width 31 height 12
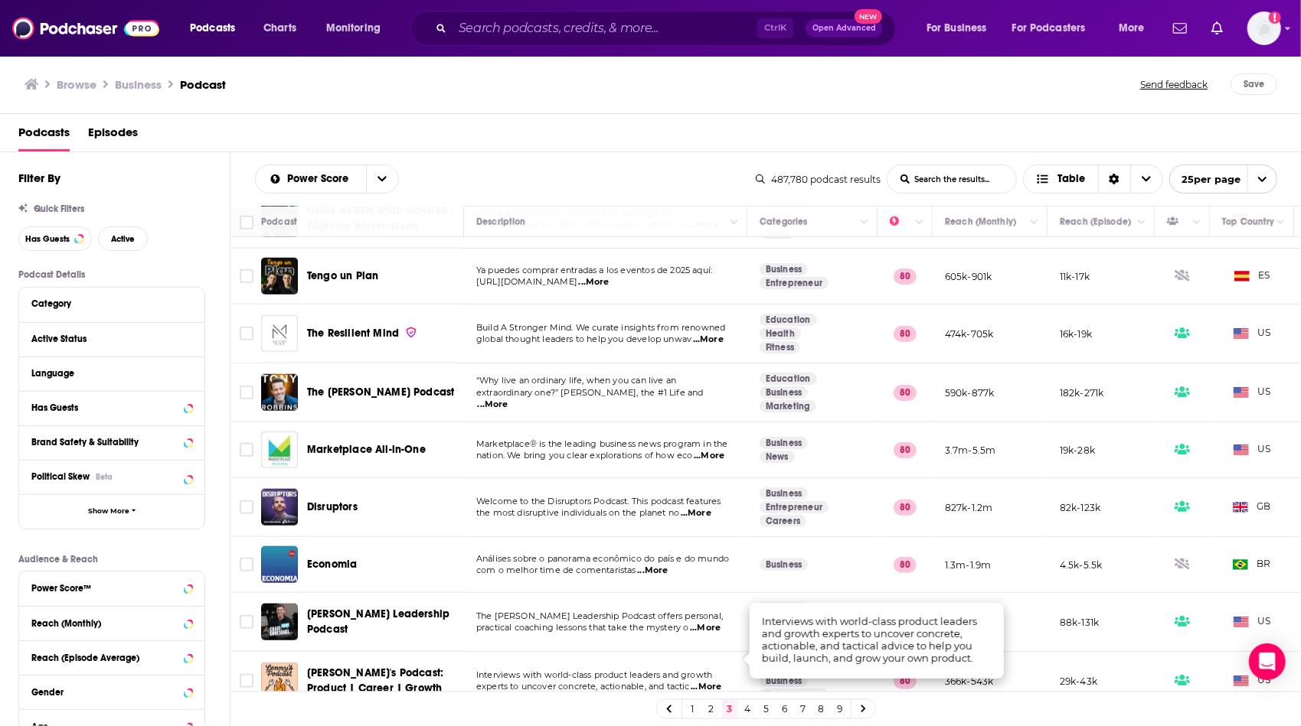
click at [744, 707] on link "4" at bounding box center [747, 709] width 15 height 18
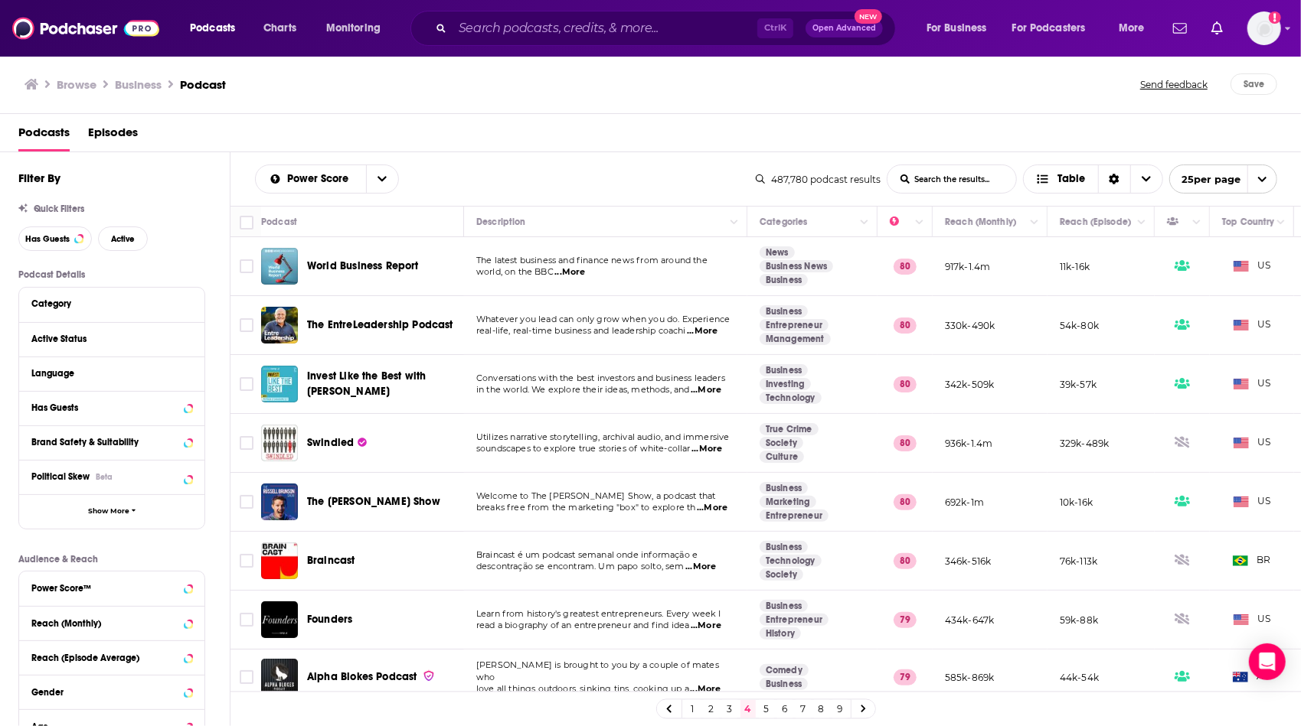
click at [628, 288] on td "The latest business and finance news from around the world, on the BBC ...More" at bounding box center [605, 266] width 283 height 59
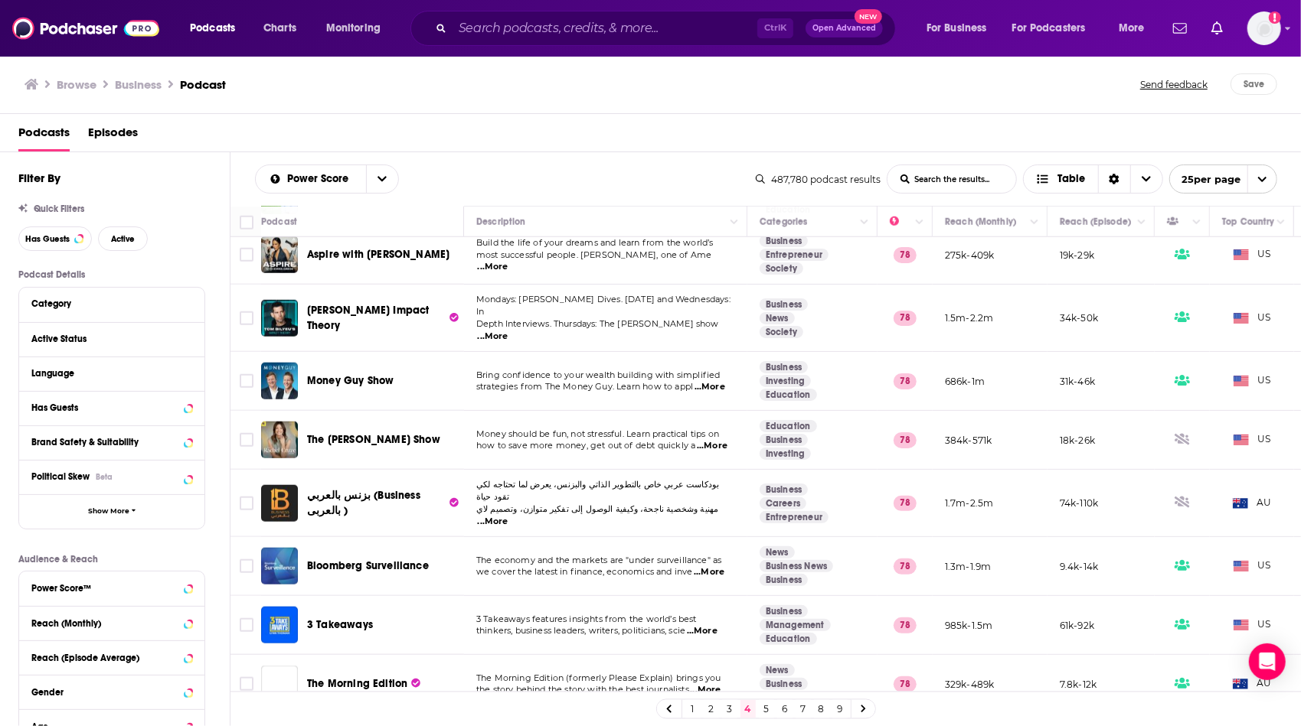
scroll to position [1007, 0]
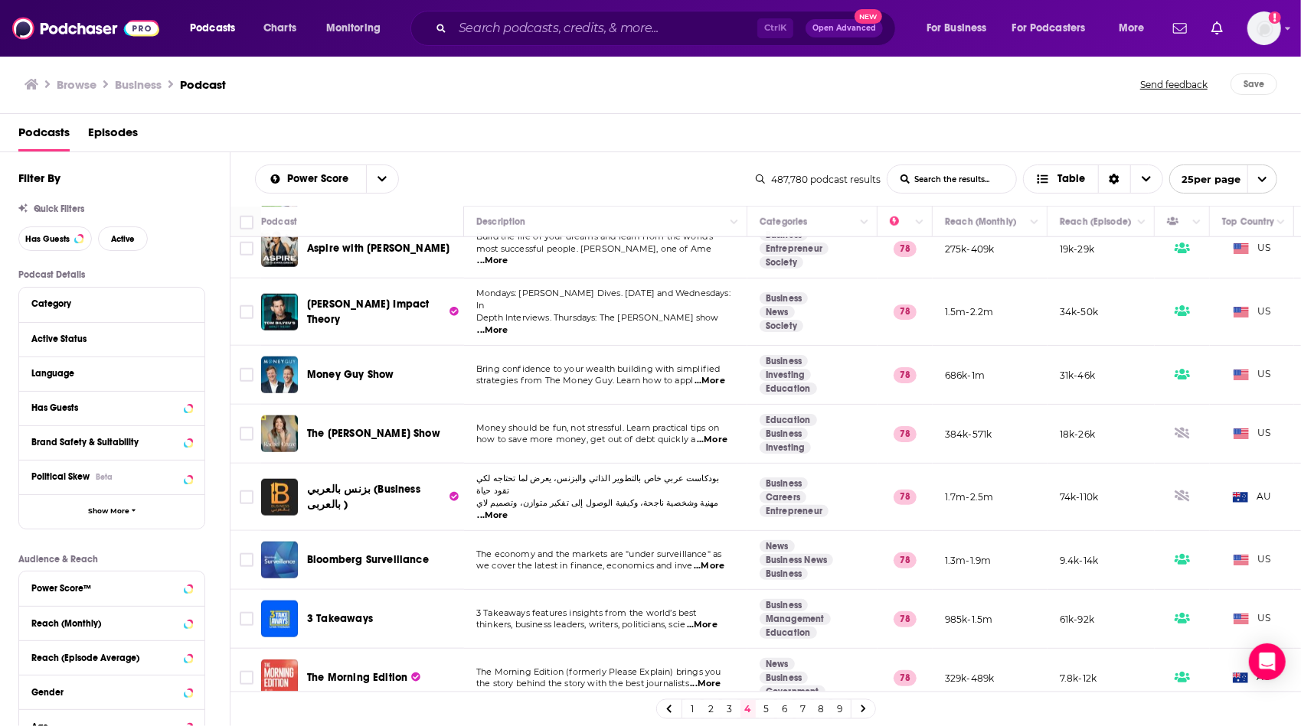
click at [607, 267] on td "Build the life of your dreams and learn from the world’s most successful people…" at bounding box center [605, 249] width 283 height 59
click at [511, 266] on td "Build the life of your dreams and learn from the world’s most successful people…" at bounding box center [605, 249] width 283 height 59
click at [767, 707] on link "5" at bounding box center [766, 709] width 15 height 18
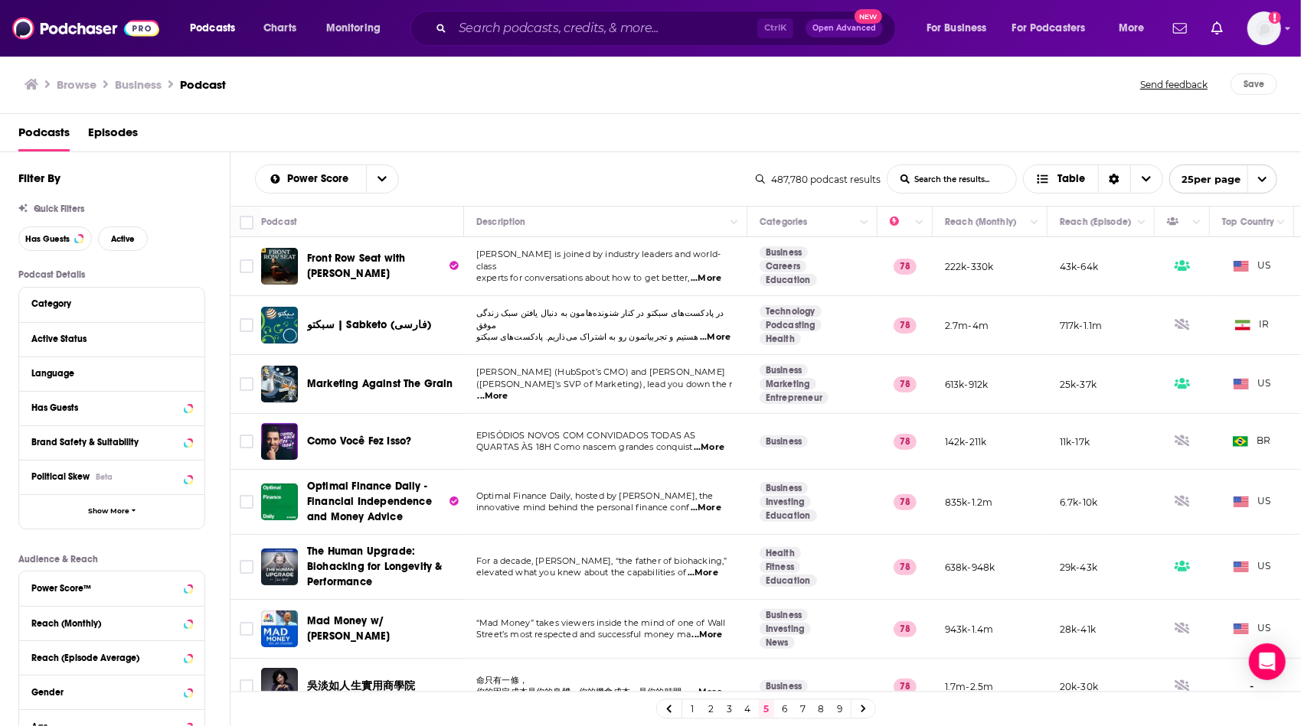
click at [592, 287] on td "[PERSON_NAME] is joined by industry leaders and world-class experts for convers…" at bounding box center [605, 266] width 283 height 59
click at [708, 273] on span "...More" at bounding box center [705, 279] width 31 height 12
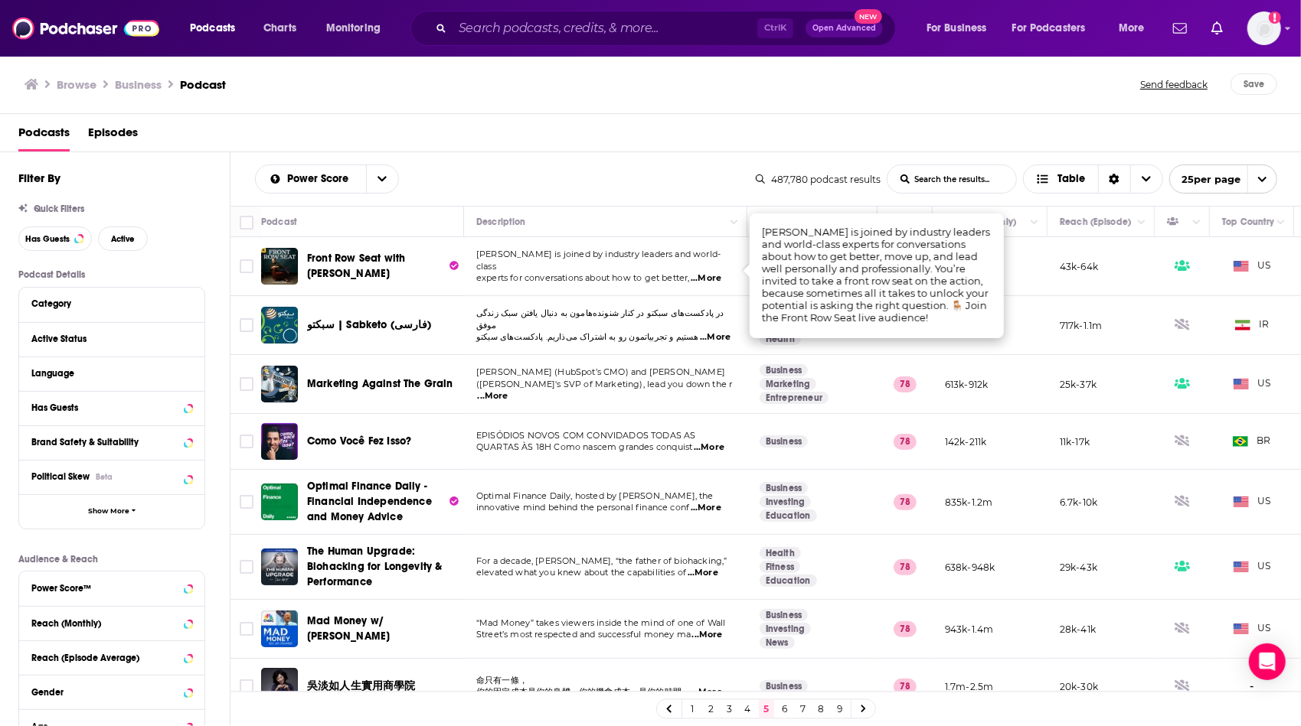
click at [657, 276] on span "experts for conversations about how to get better," at bounding box center [583, 278] width 214 height 11
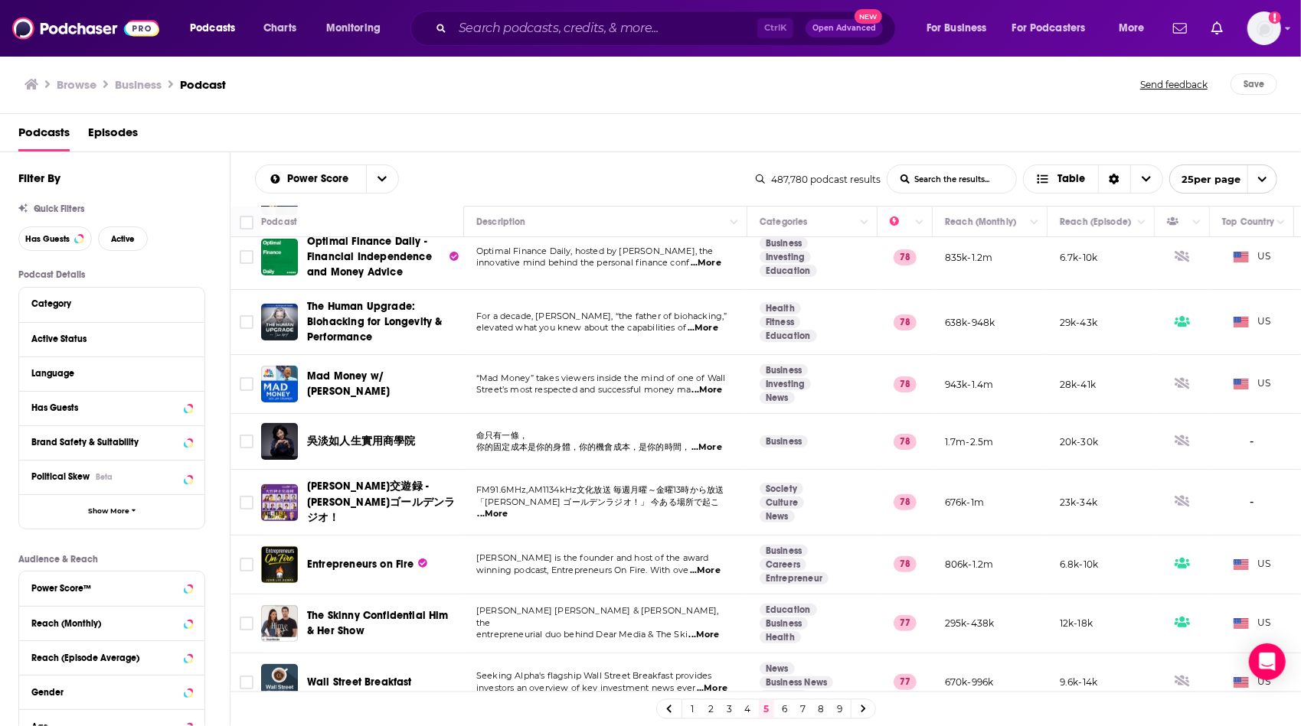
scroll to position [276, 0]
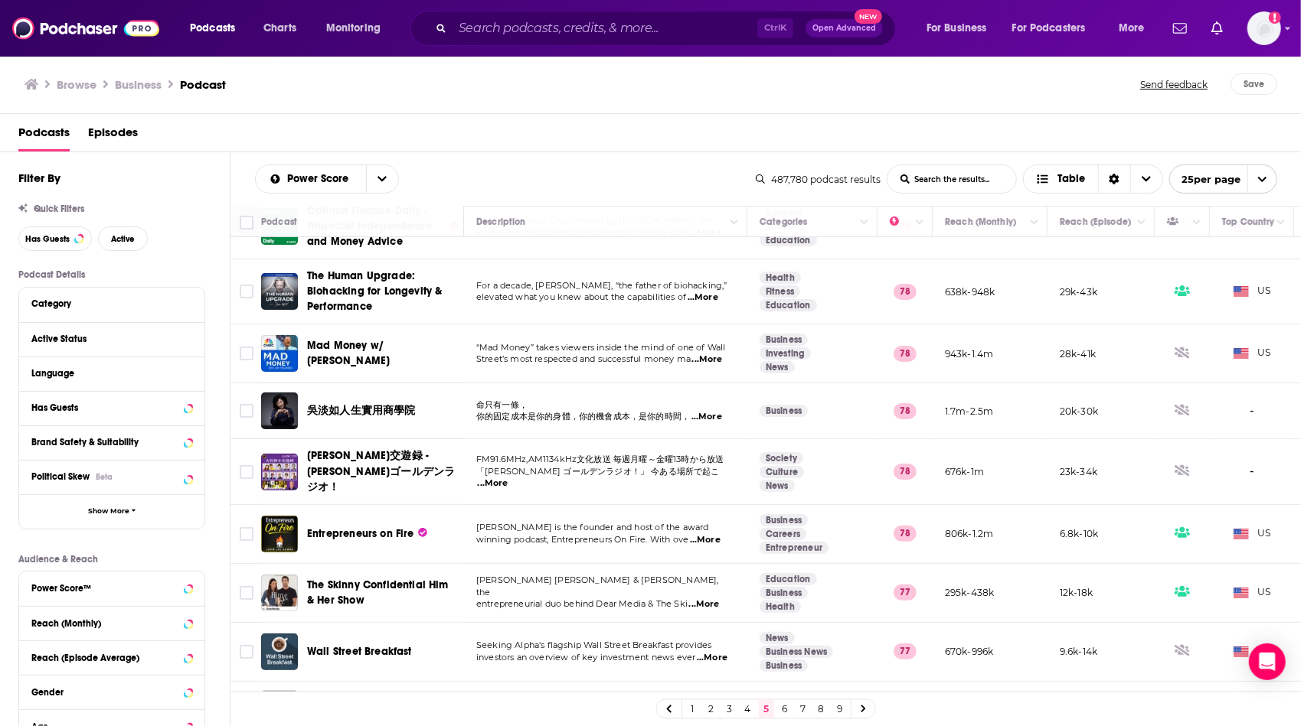
click at [709, 534] on span "...More" at bounding box center [705, 540] width 31 height 12
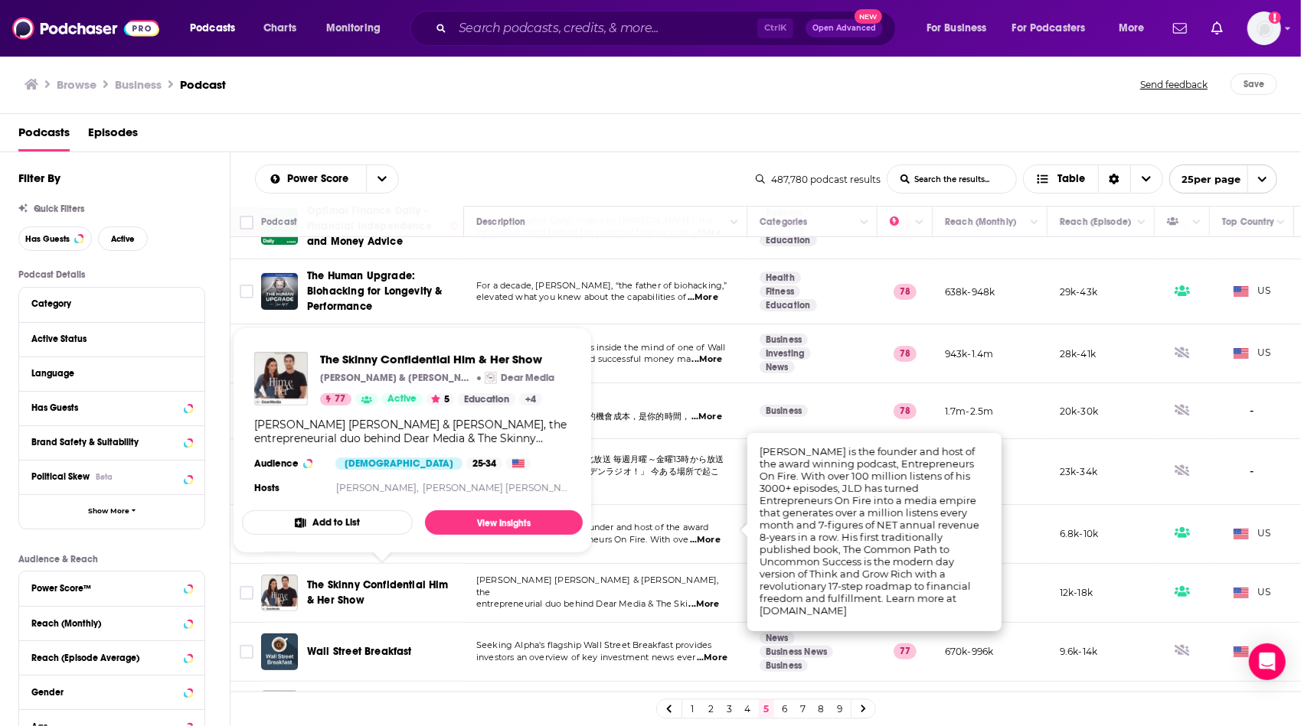
click at [648, 548] on td "[PERSON_NAME] is the founder and host of the award winning podcast, Entrepreneu…" at bounding box center [605, 534] width 283 height 59
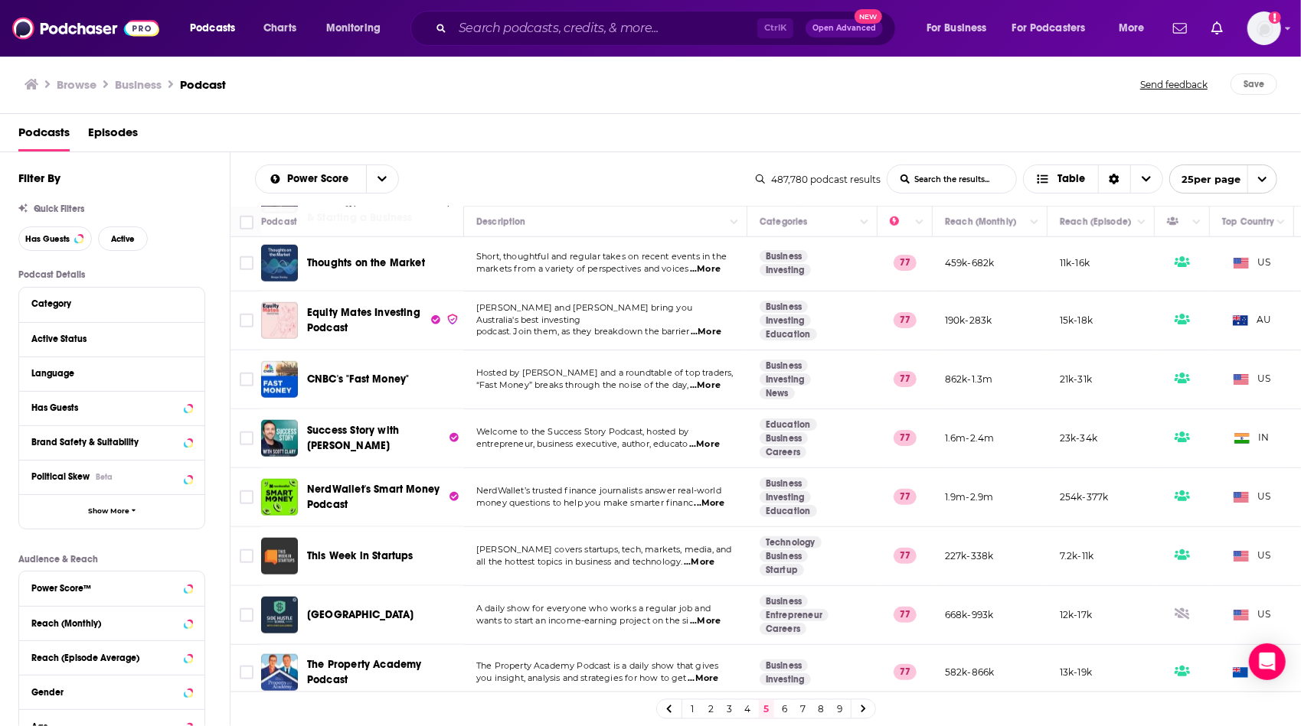
scroll to position [1038, 0]
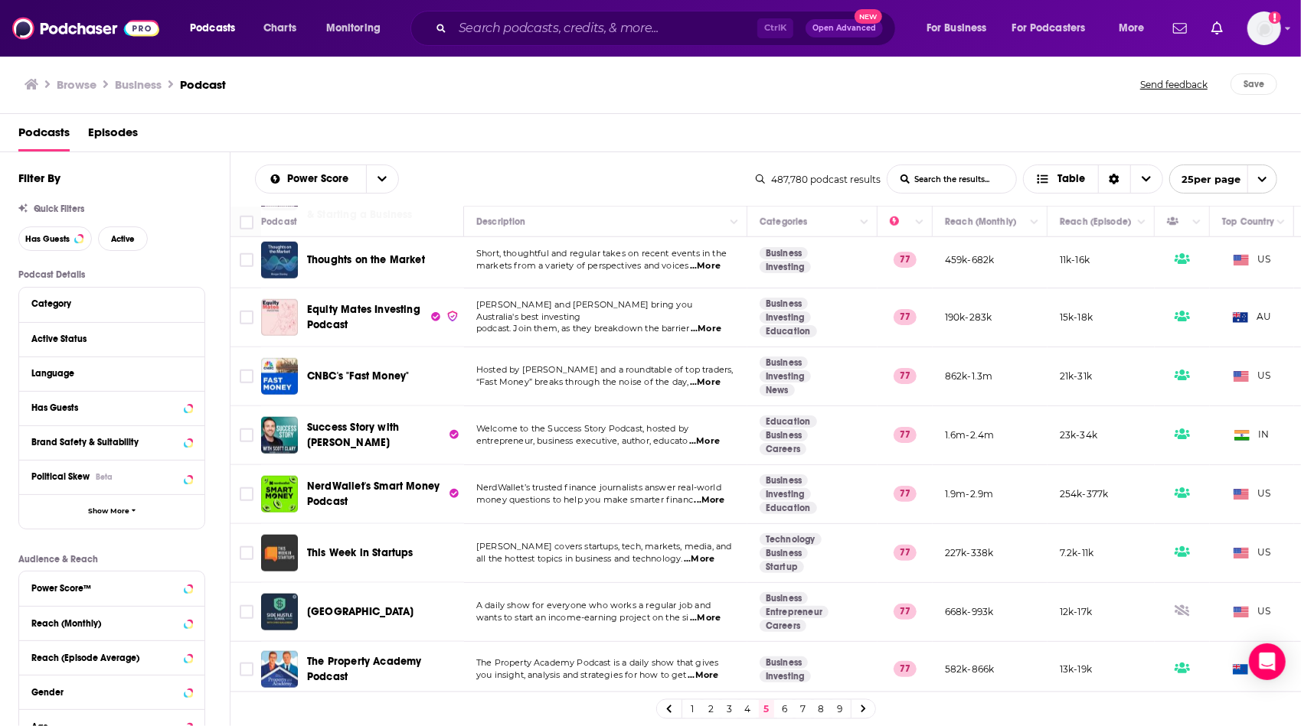
click at [781, 713] on link "6" at bounding box center [784, 709] width 15 height 18
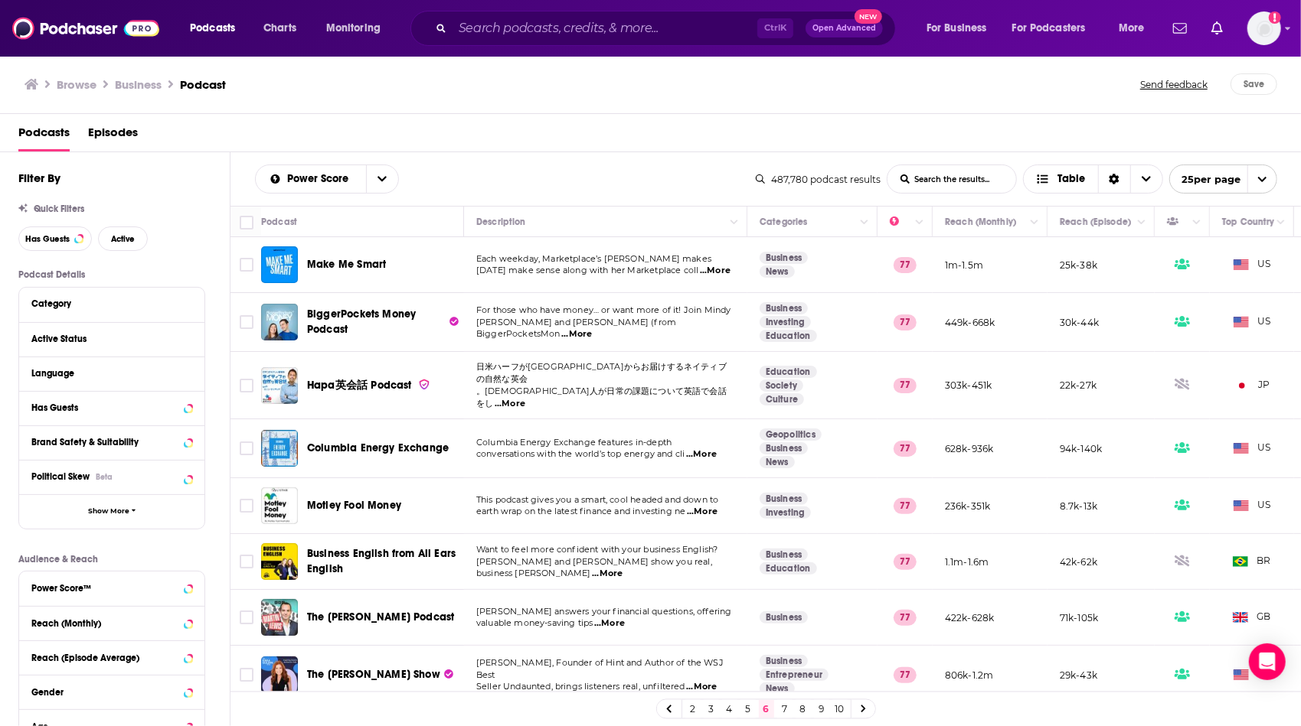
click at [579, 290] on td "Each weekday, Marketplace’s [PERSON_NAME] makes [DATE] make sense along with he…" at bounding box center [605, 265] width 283 height 56
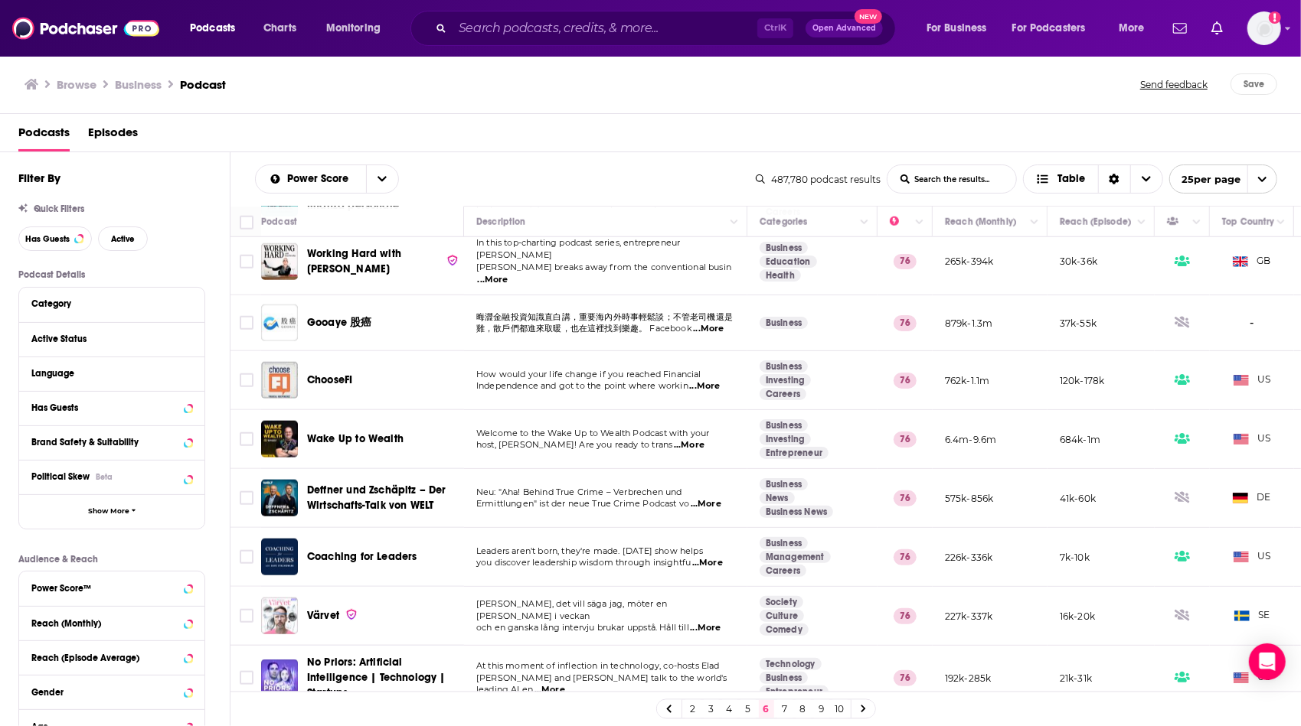
scroll to position [1014, 0]
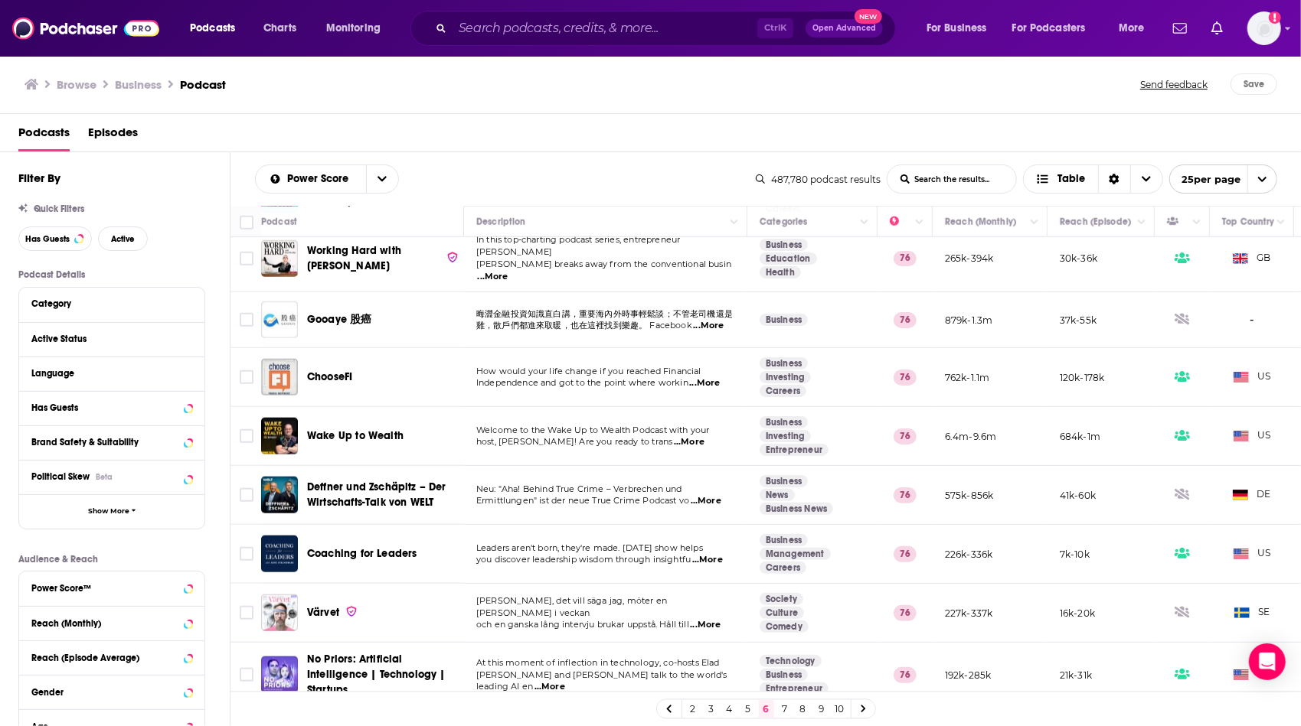
click at [784, 711] on link "7" at bounding box center [784, 709] width 15 height 18
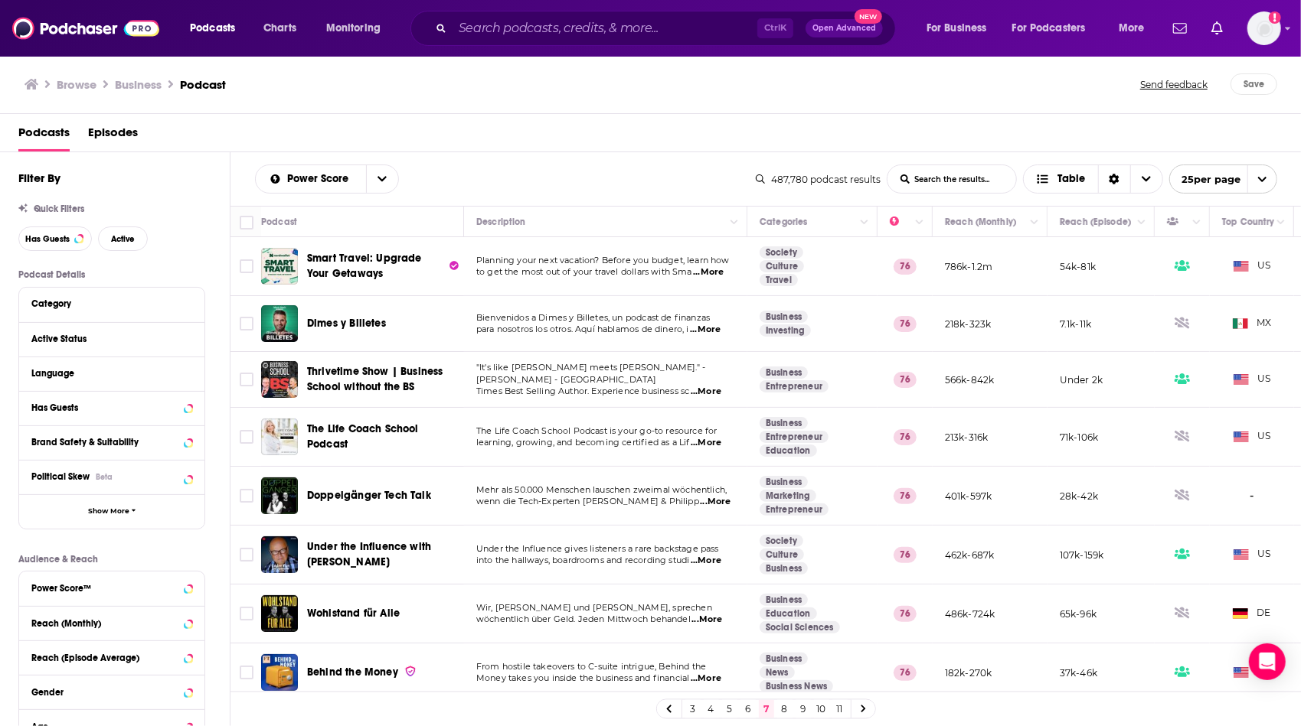
click at [602, 283] on td "Planning your next vacation? Before you budget, learn how to get the most out o…" at bounding box center [605, 266] width 283 height 59
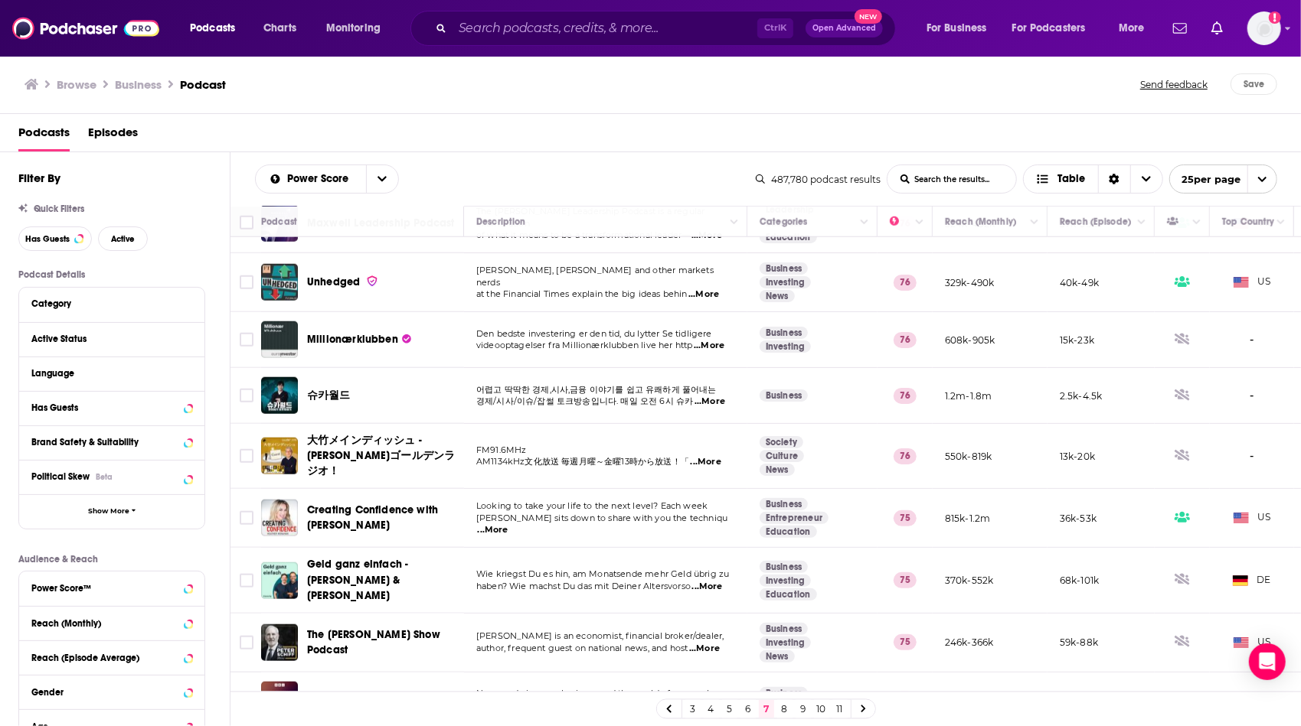
scroll to position [1004, 0]
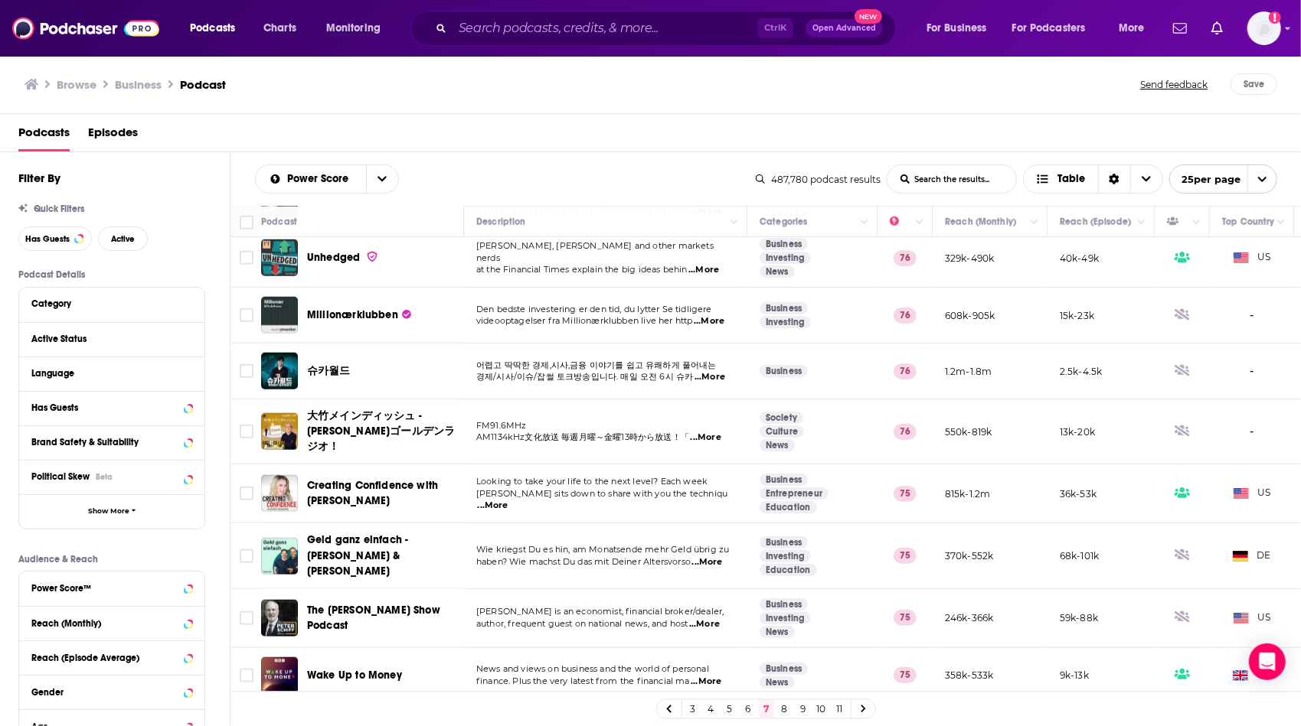
click at [464, 95] on div "Browse Business Podcast Send feedback Save" at bounding box center [650, 84] width 1301 height 59
click at [658, 648] on td "News and views on business and the world of personal finance. Plus the very lat…" at bounding box center [605, 675] width 283 height 55
click at [782, 706] on link "8" at bounding box center [784, 709] width 15 height 18
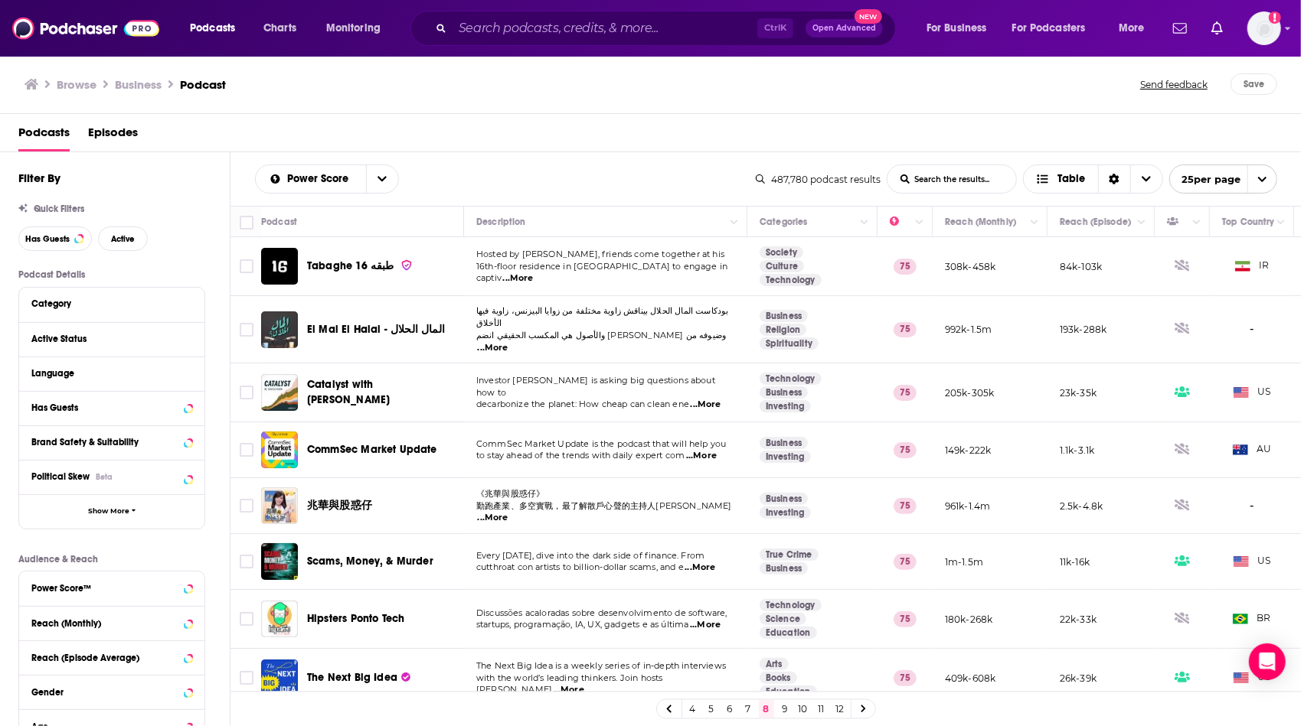
click at [578, 288] on td "Hosted by [PERSON_NAME], friends come together at his 16th-floor residence in […" at bounding box center [605, 266] width 283 height 59
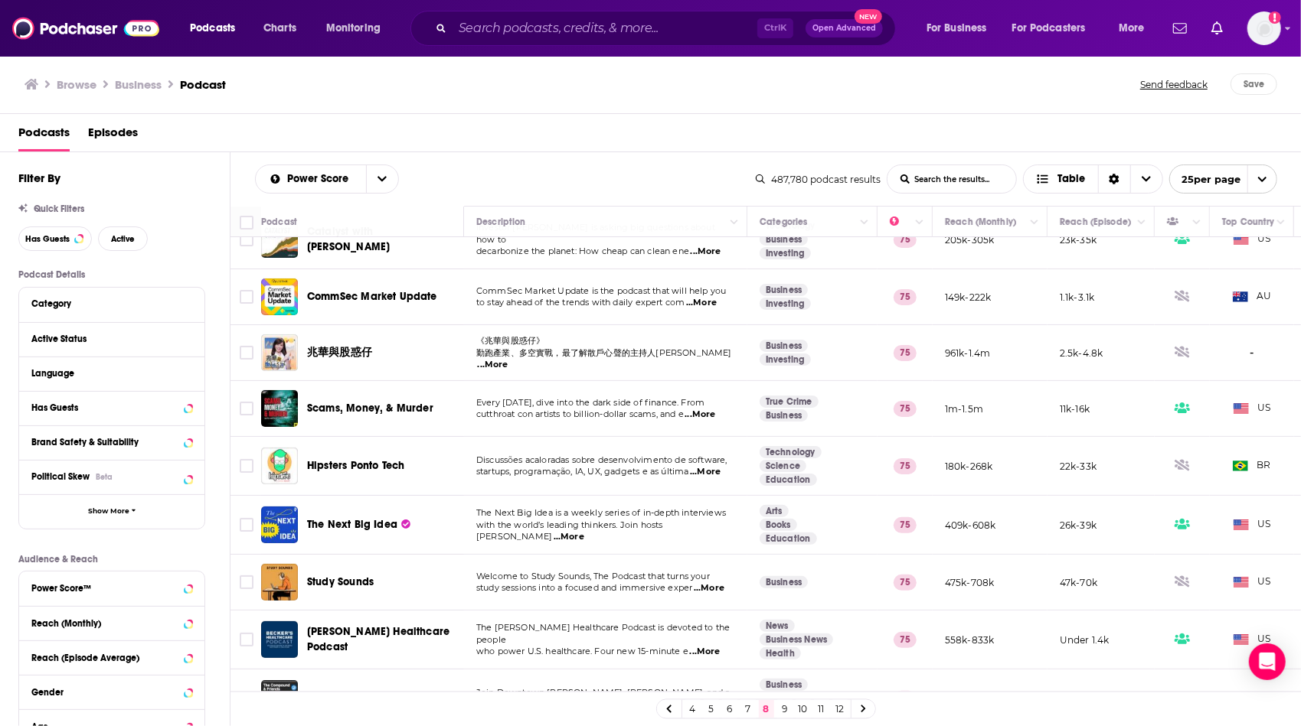
scroll to position [184, 0]
